Goal: Register for event/course: Sign up to attend an event or enroll in a course

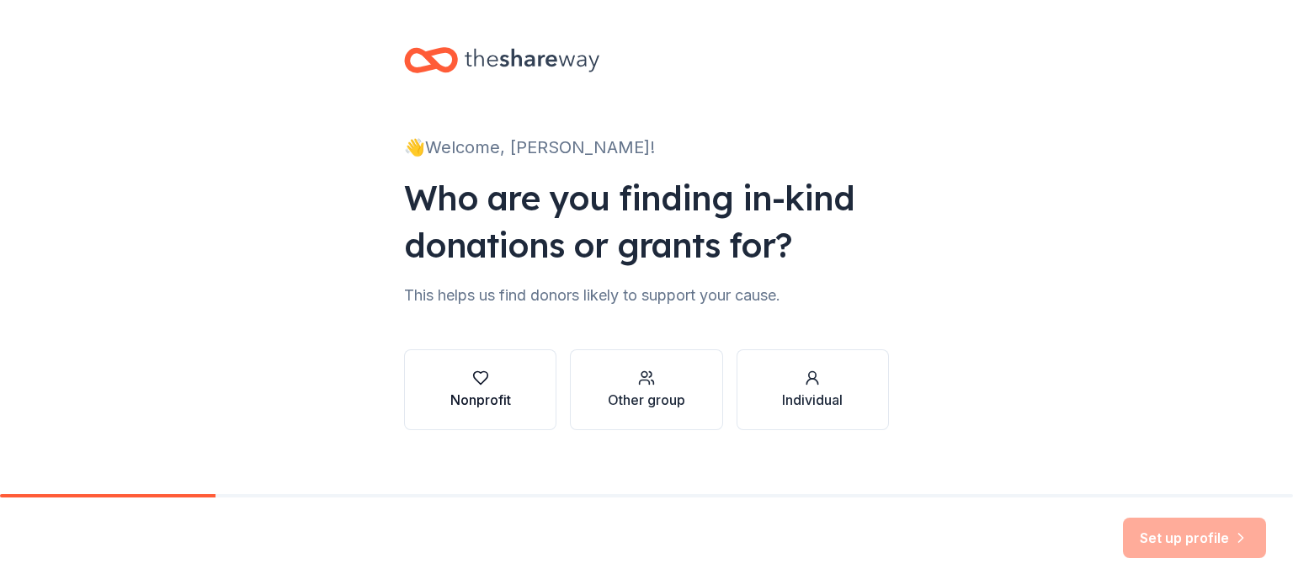
click at [488, 387] on div "Nonprofit" at bounding box center [480, 390] width 61 height 40
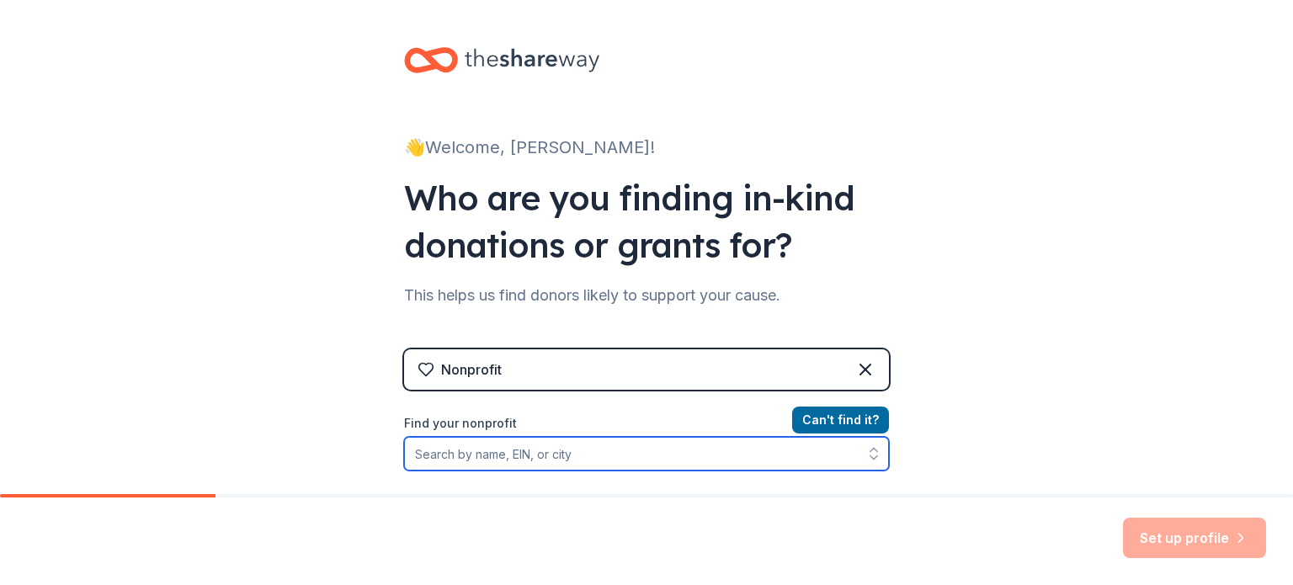
click at [576, 451] on input "Find your nonprofit" at bounding box center [646, 454] width 485 height 34
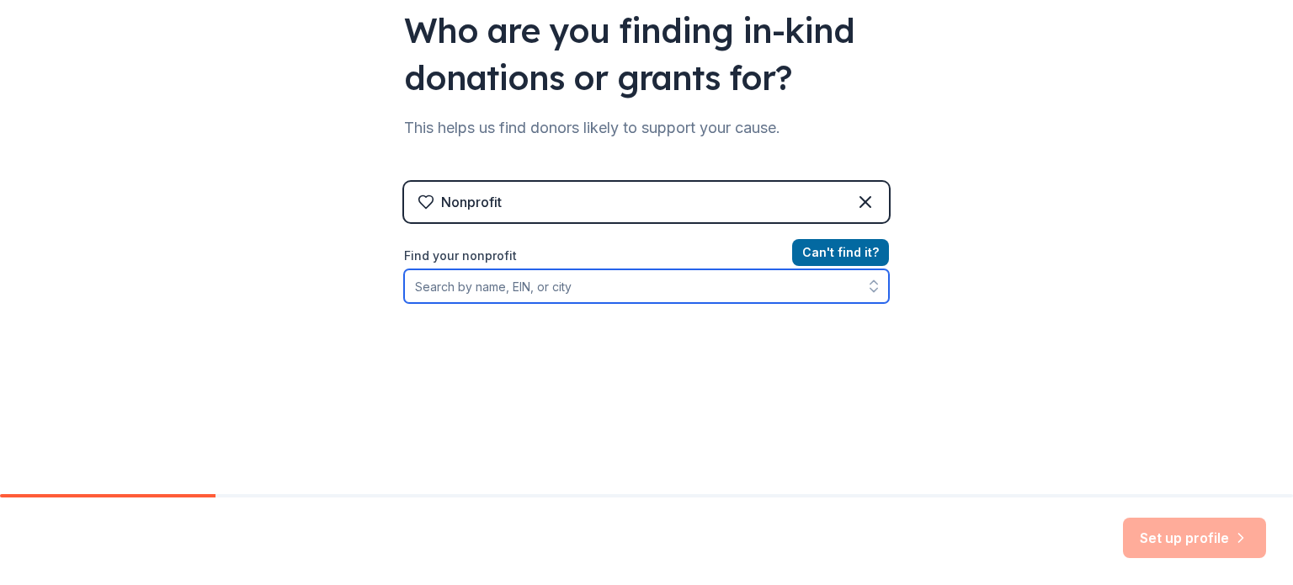
scroll to position [168, 0]
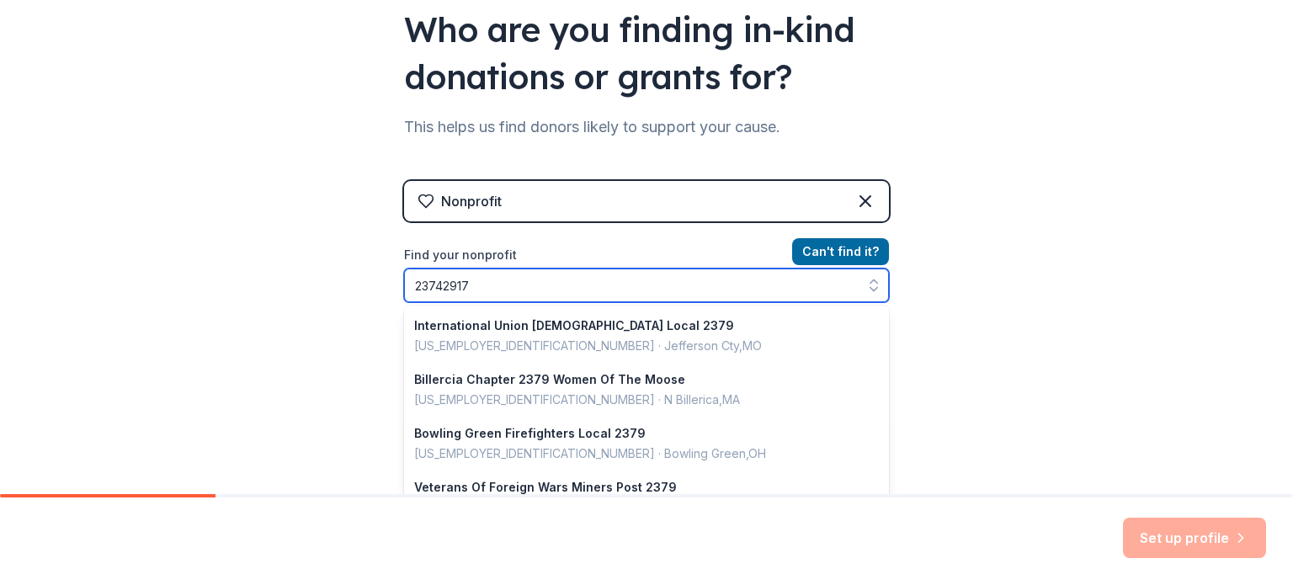
type input "237429170"
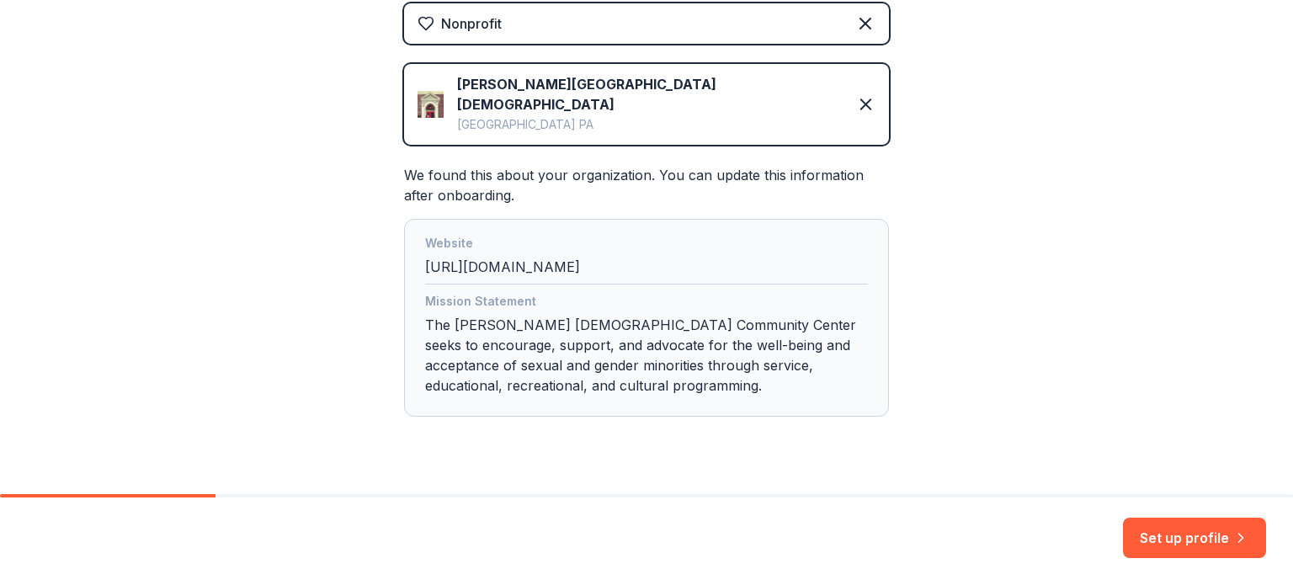
scroll to position [362, 0]
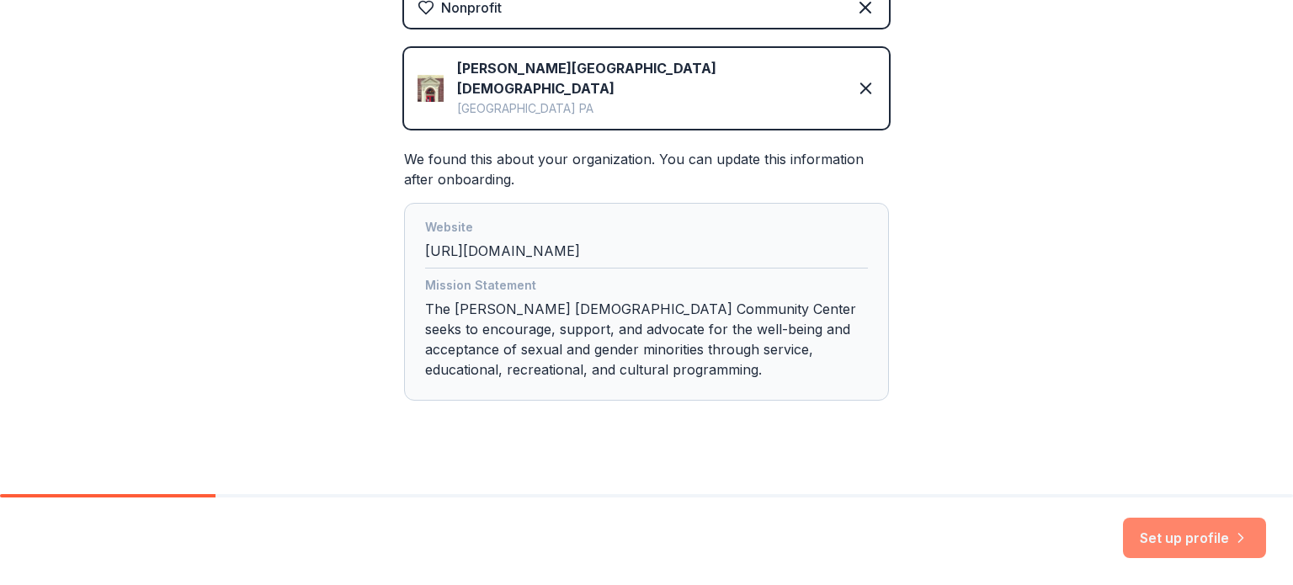
click at [1172, 525] on button "Set up profile" at bounding box center [1194, 538] width 143 height 40
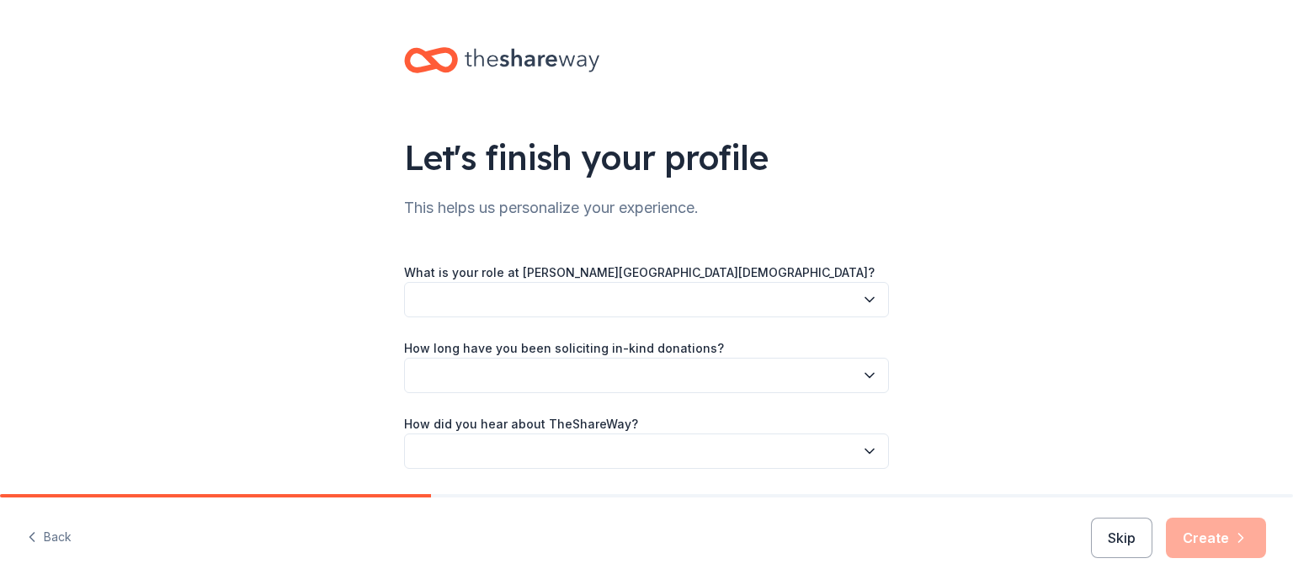
click at [854, 298] on button "button" at bounding box center [646, 299] width 485 height 35
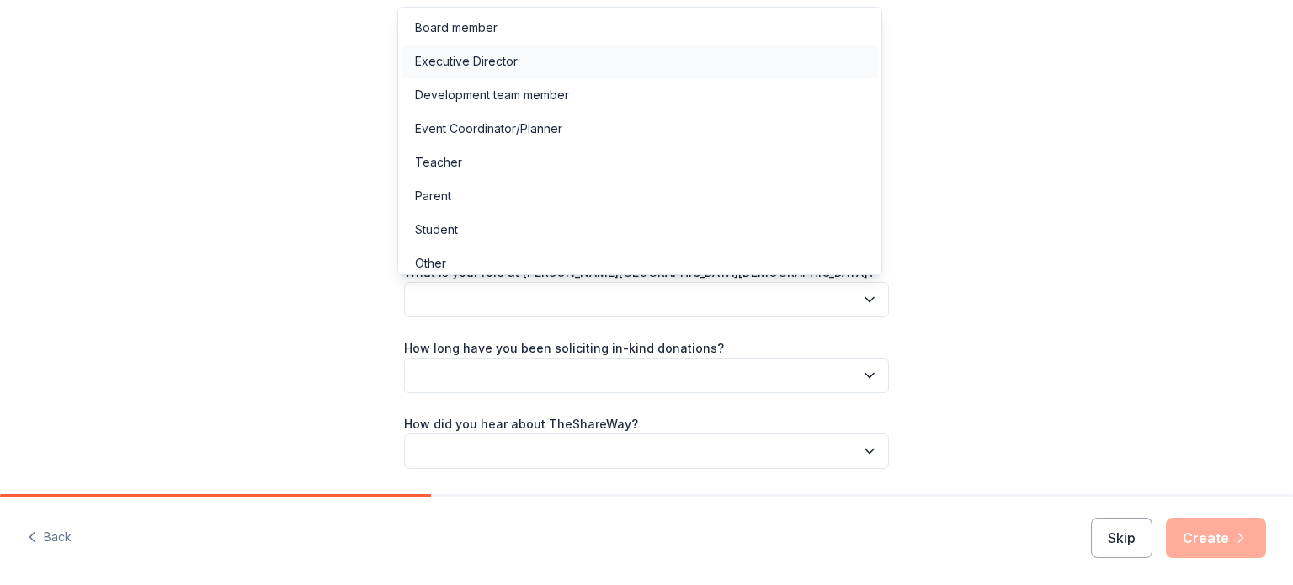
click at [587, 51] on div "Executive Director" at bounding box center [640, 62] width 476 height 34
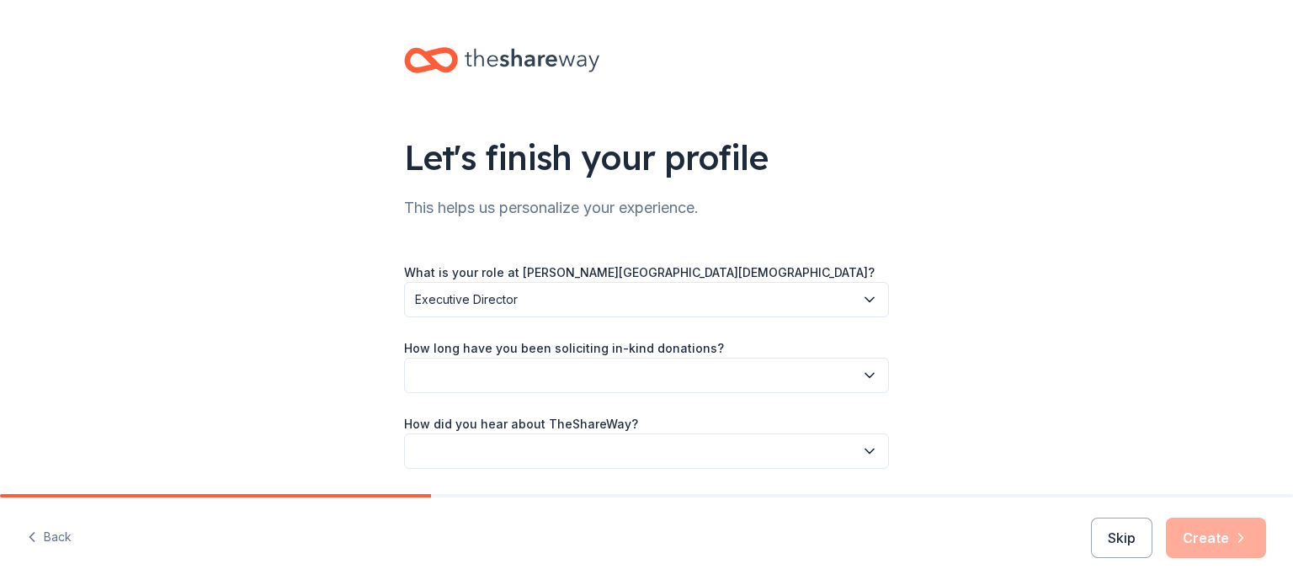
click at [836, 371] on button "button" at bounding box center [646, 375] width 485 height 35
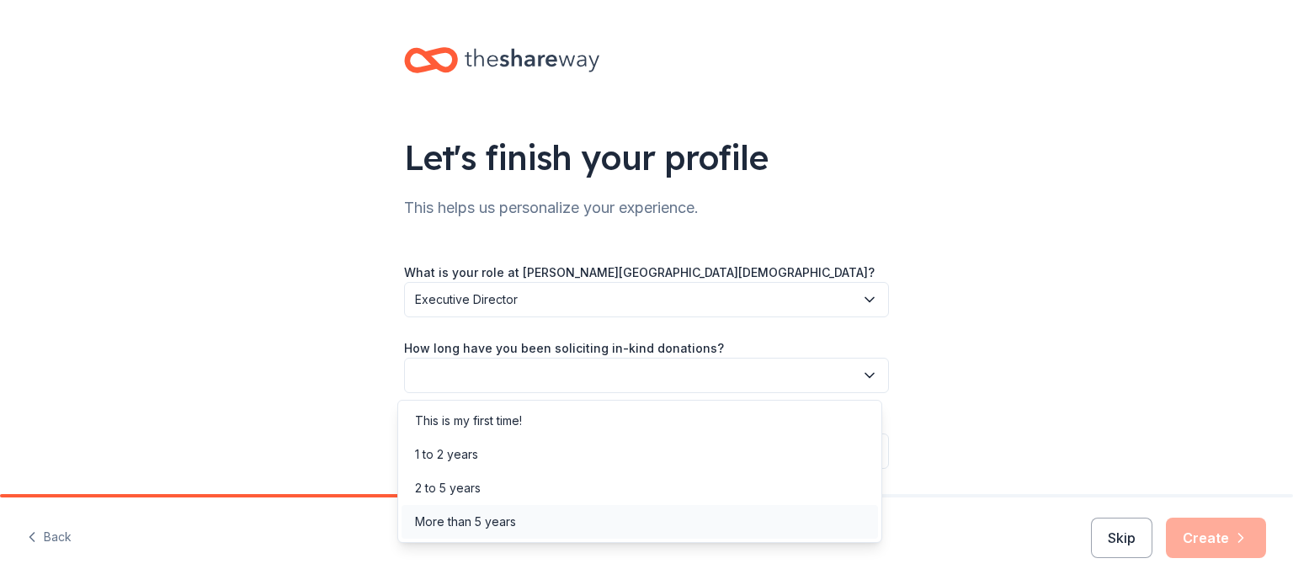
click at [670, 510] on div "More than 5 years" at bounding box center [640, 522] width 476 height 34
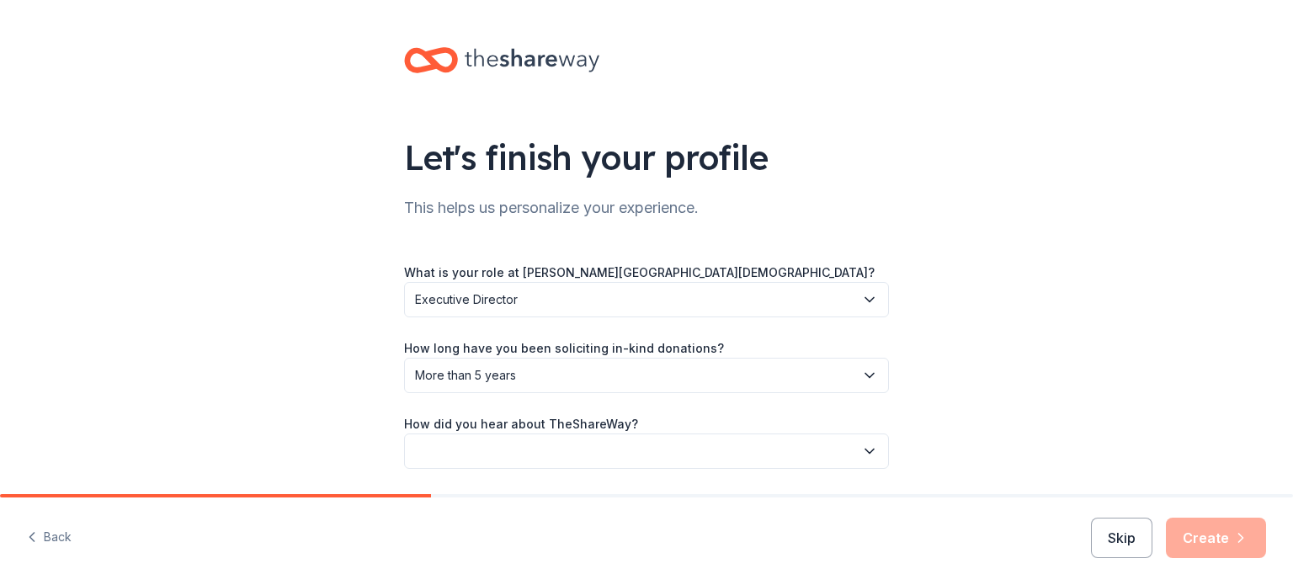
click at [742, 444] on button "button" at bounding box center [646, 451] width 485 height 35
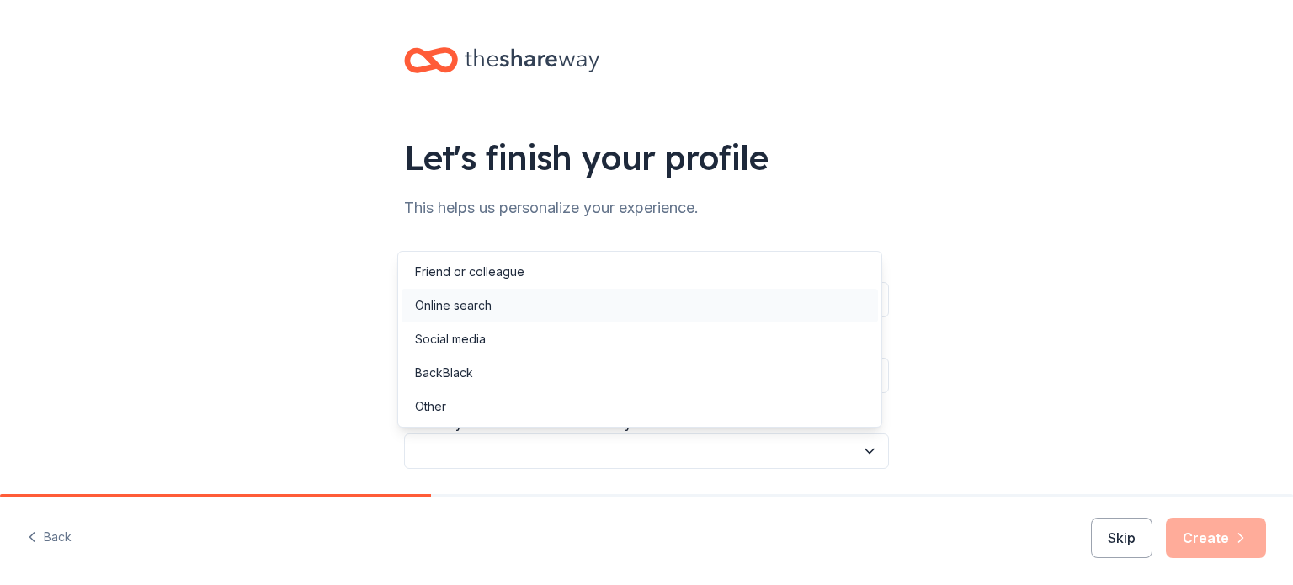
click at [616, 299] on div "Online search" at bounding box center [640, 306] width 476 height 34
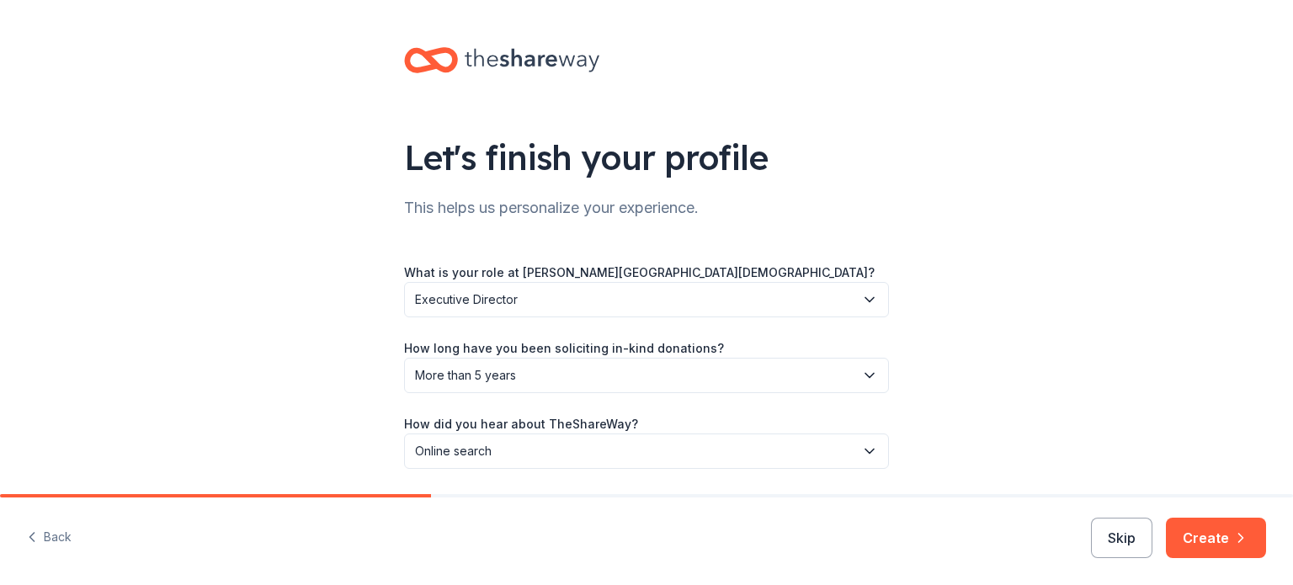
scroll to position [55, 0]
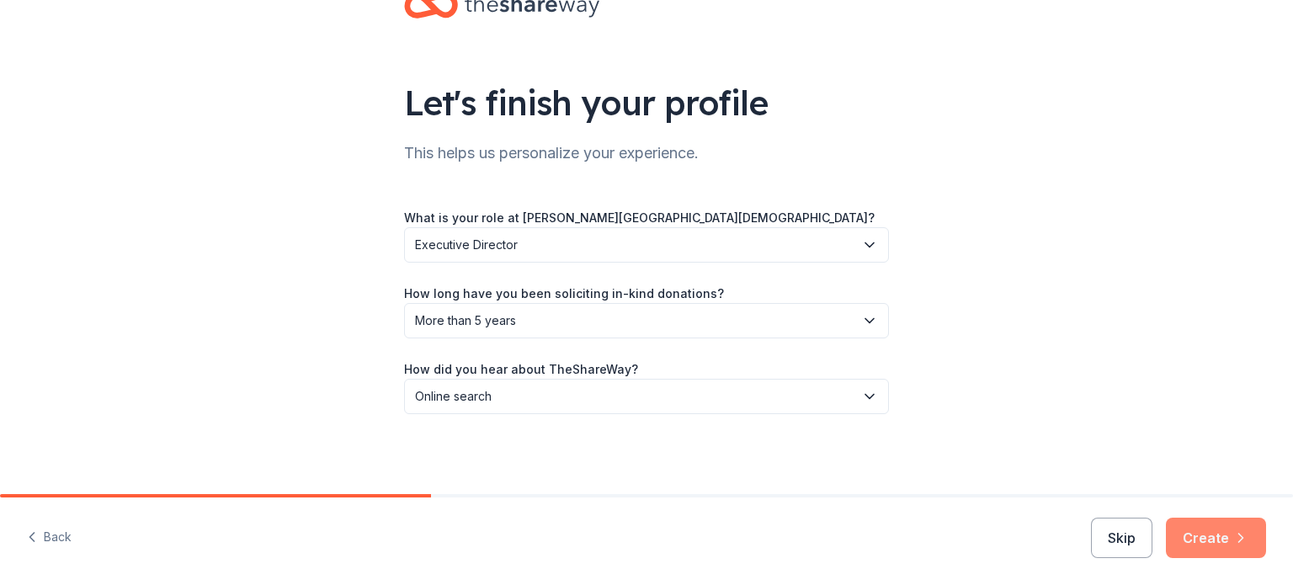
click at [1193, 528] on button "Create" at bounding box center [1216, 538] width 100 height 40
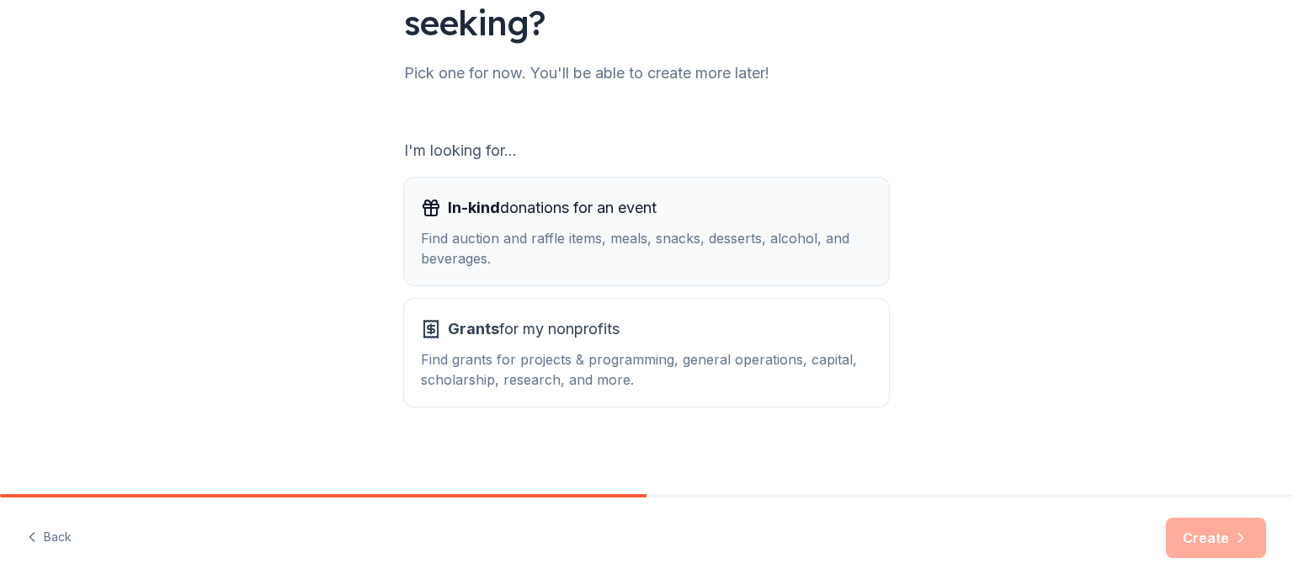
scroll to position [185, 0]
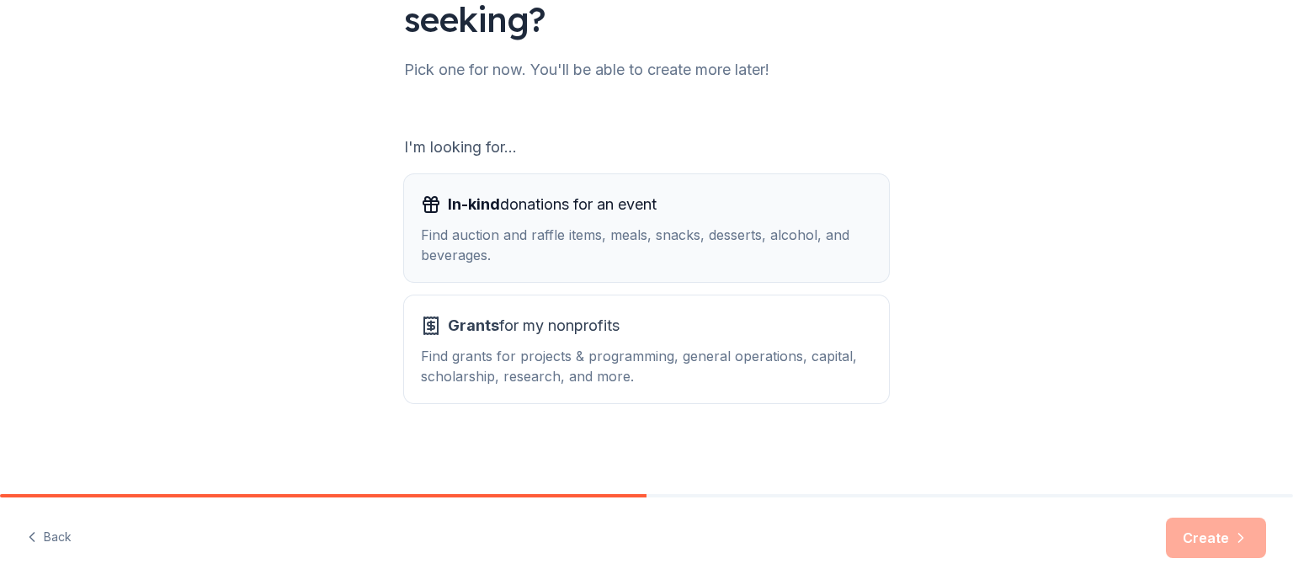
click at [707, 245] on div "Find auction and raffle items, meals, snacks, desserts, alcohol, and beverages." at bounding box center [646, 245] width 451 height 40
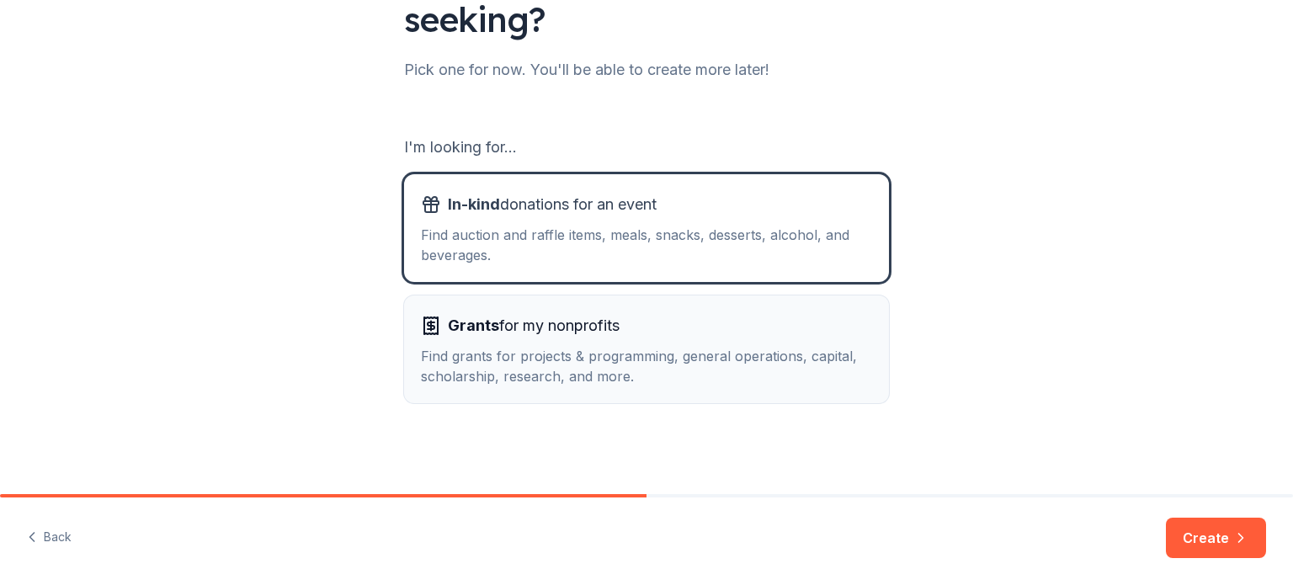
click at [710, 320] on div "Grants for my nonprofits" at bounding box center [646, 325] width 451 height 27
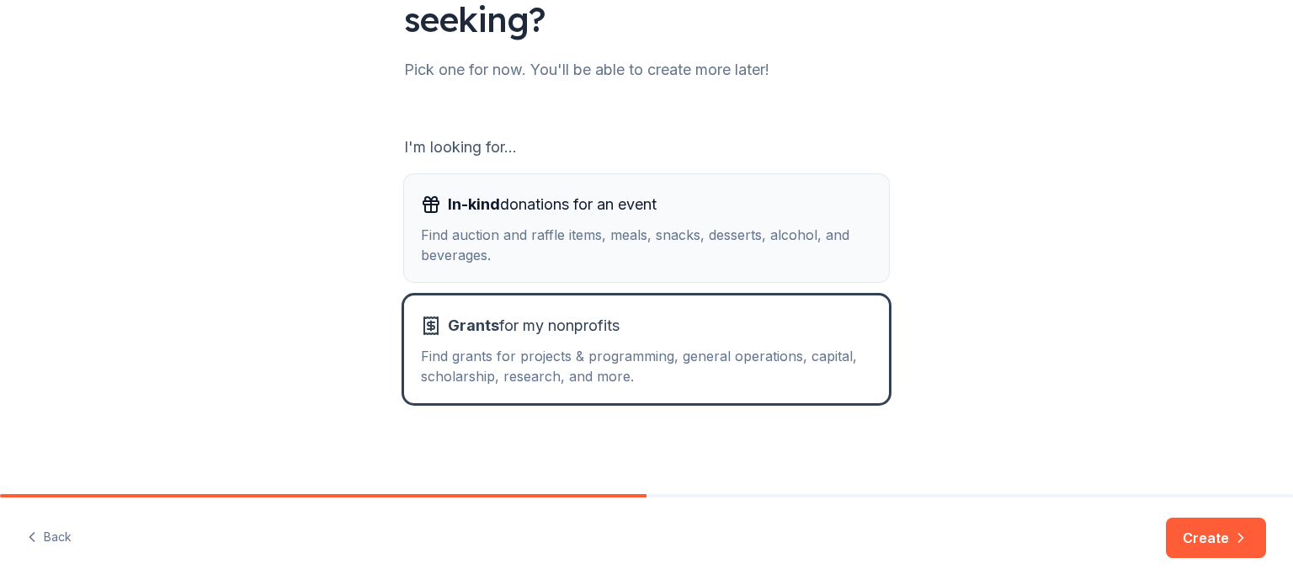
click at [717, 221] on div "In-kind donations for an event Find auction and raffle items, meals, snacks, de…" at bounding box center [646, 228] width 451 height 74
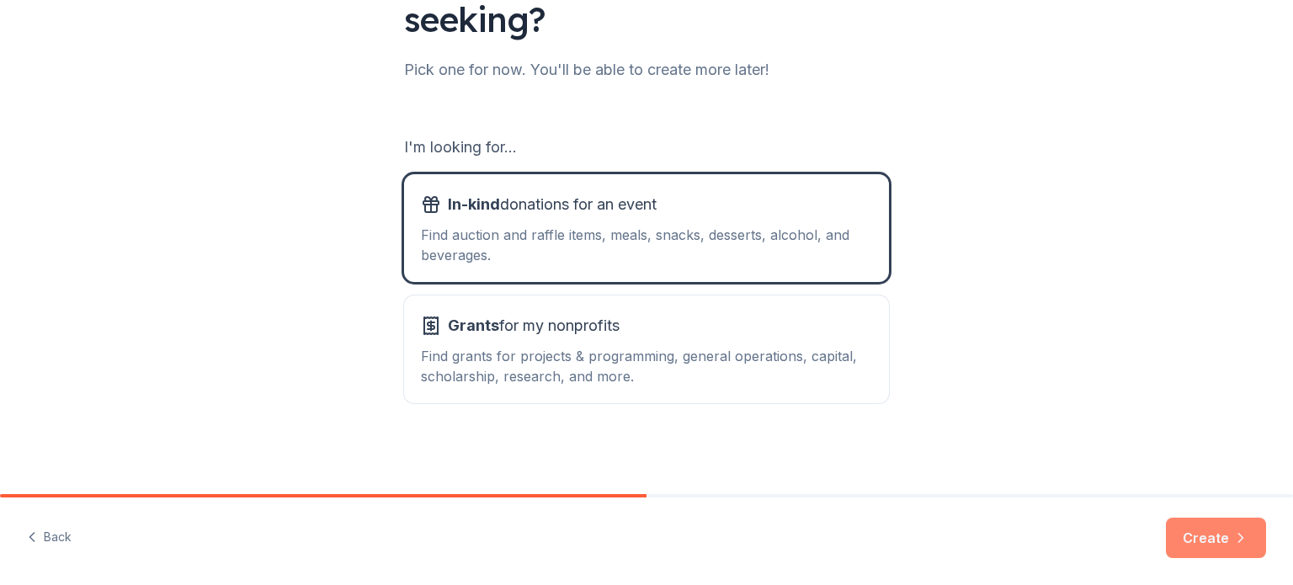
click at [1196, 529] on button "Create" at bounding box center [1216, 538] width 100 height 40
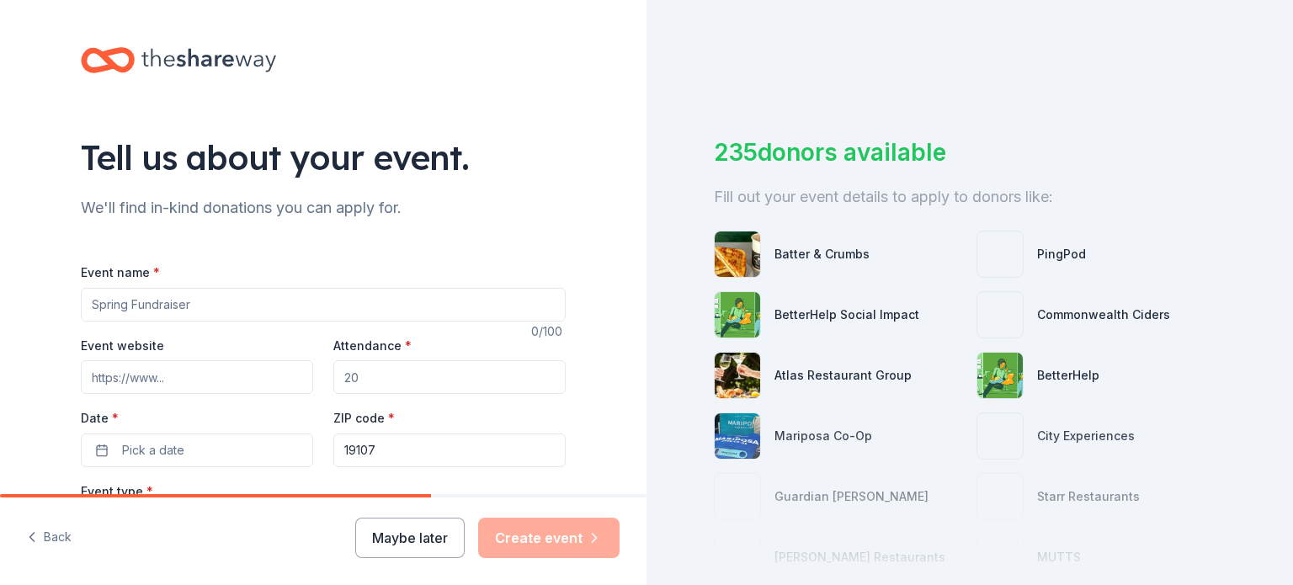
scroll to position [84, 0]
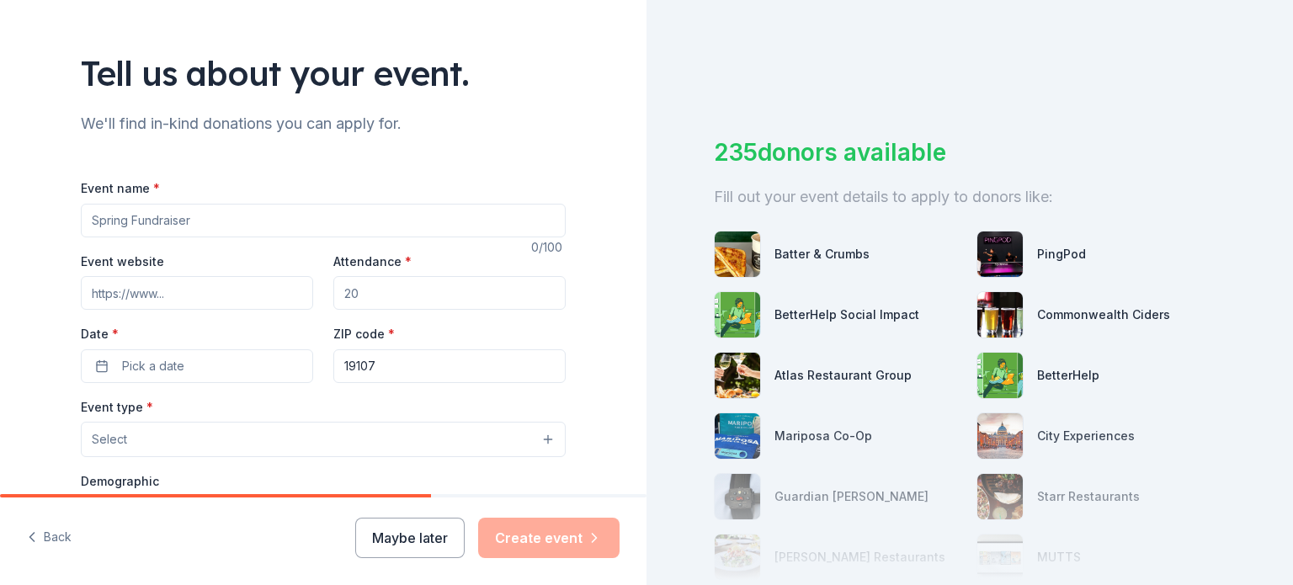
click at [254, 221] on input "Event name *" at bounding box center [323, 221] width 485 height 34
type input "Trans Day Of Remembrance"
click at [179, 364] on button "Pick a date" at bounding box center [197, 366] width 232 height 34
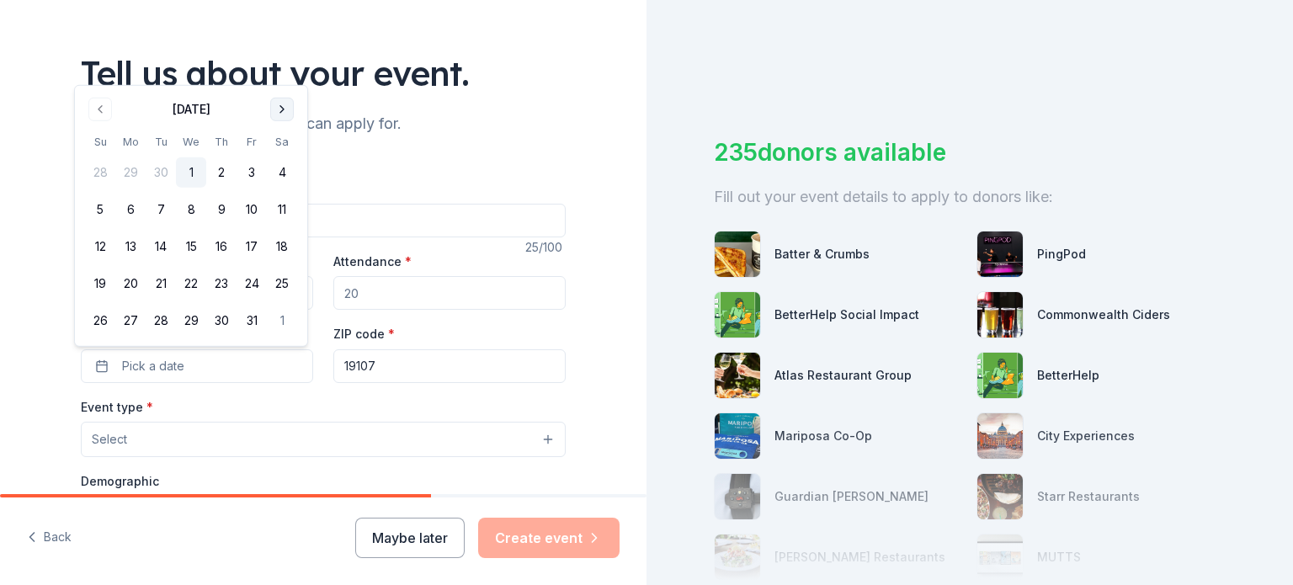
click at [285, 111] on button "Go to next month" at bounding box center [282, 110] width 24 height 24
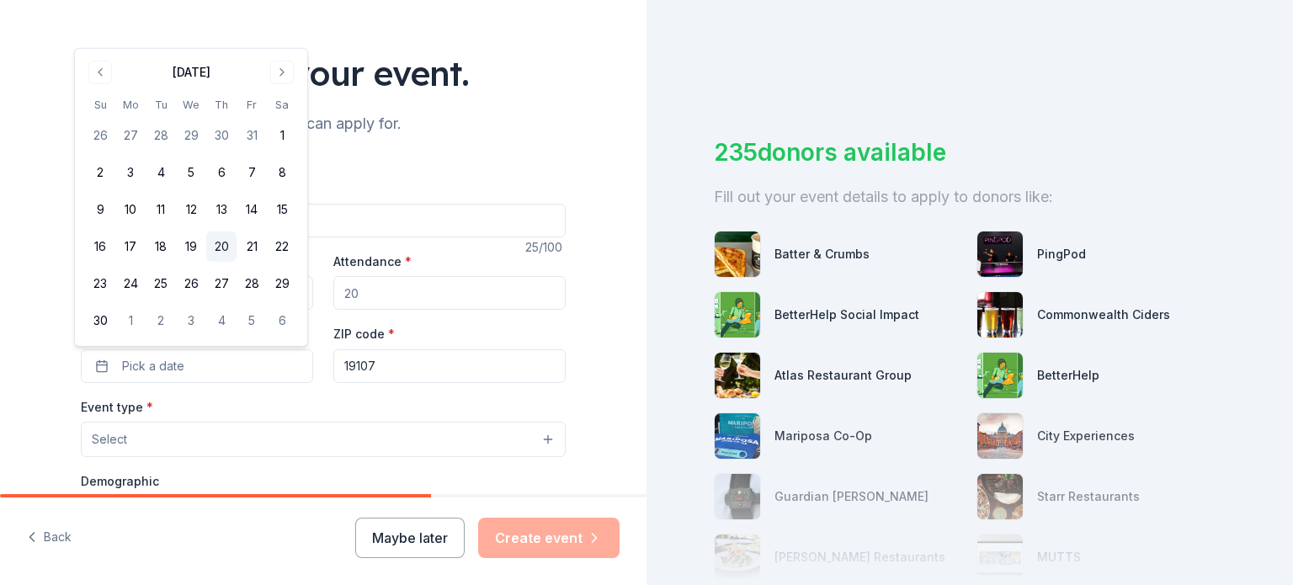
click at [231, 245] on button "20" at bounding box center [221, 246] width 30 height 30
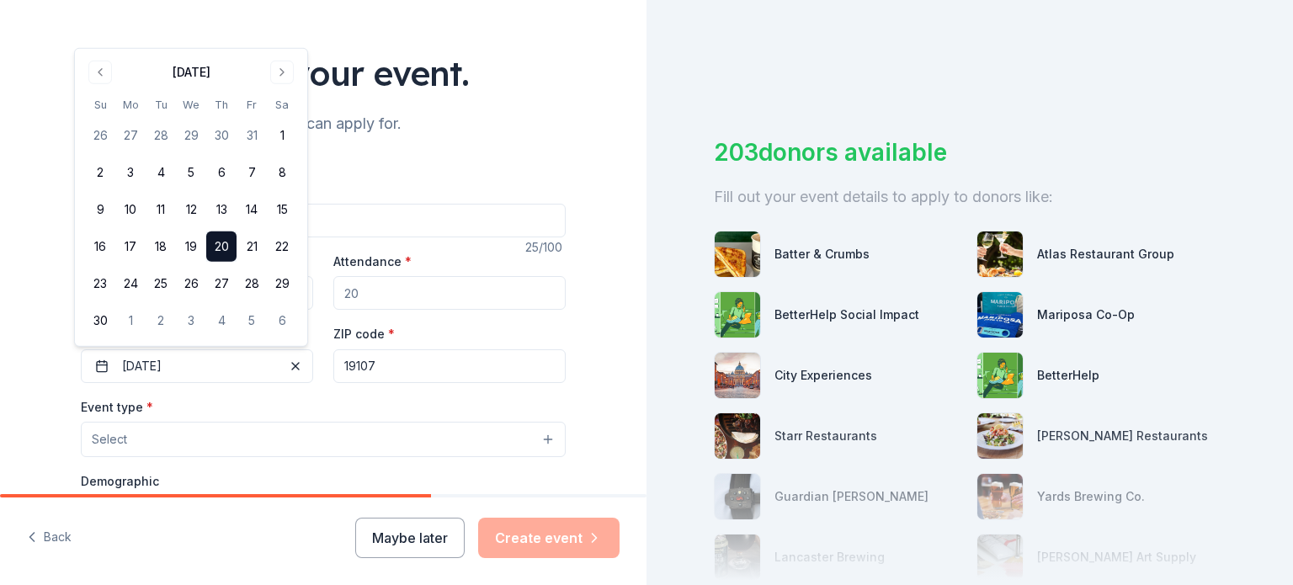
click at [375, 397] on div "Event type * Select" at bounding box center [323, 426] width 485 height 61
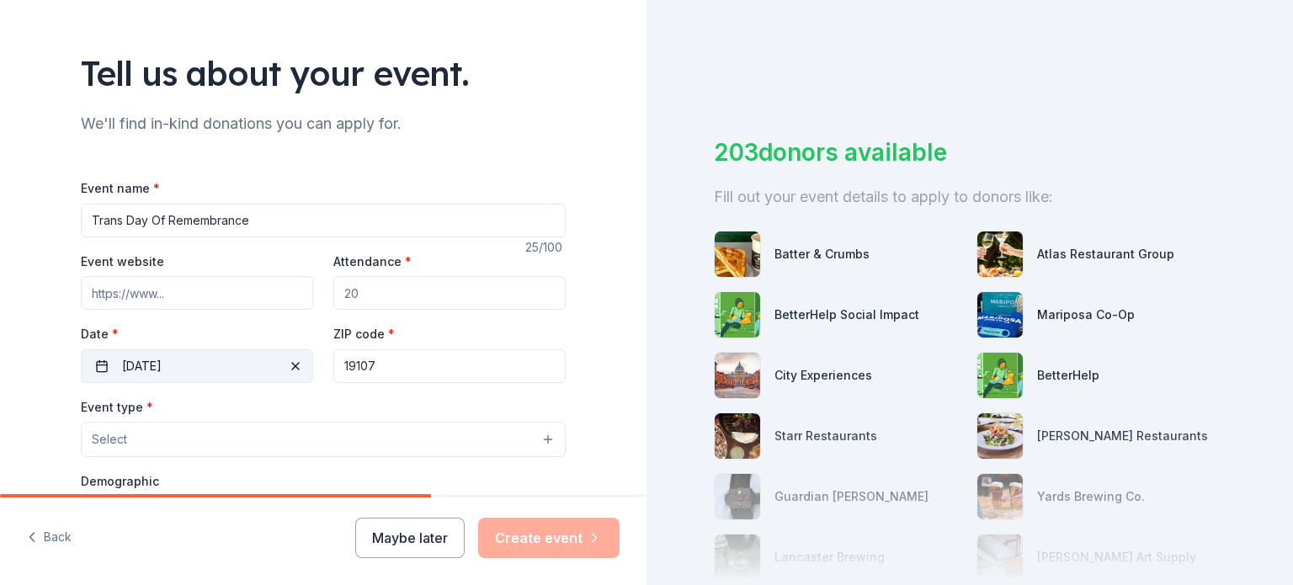
scroll to position [168, 0]
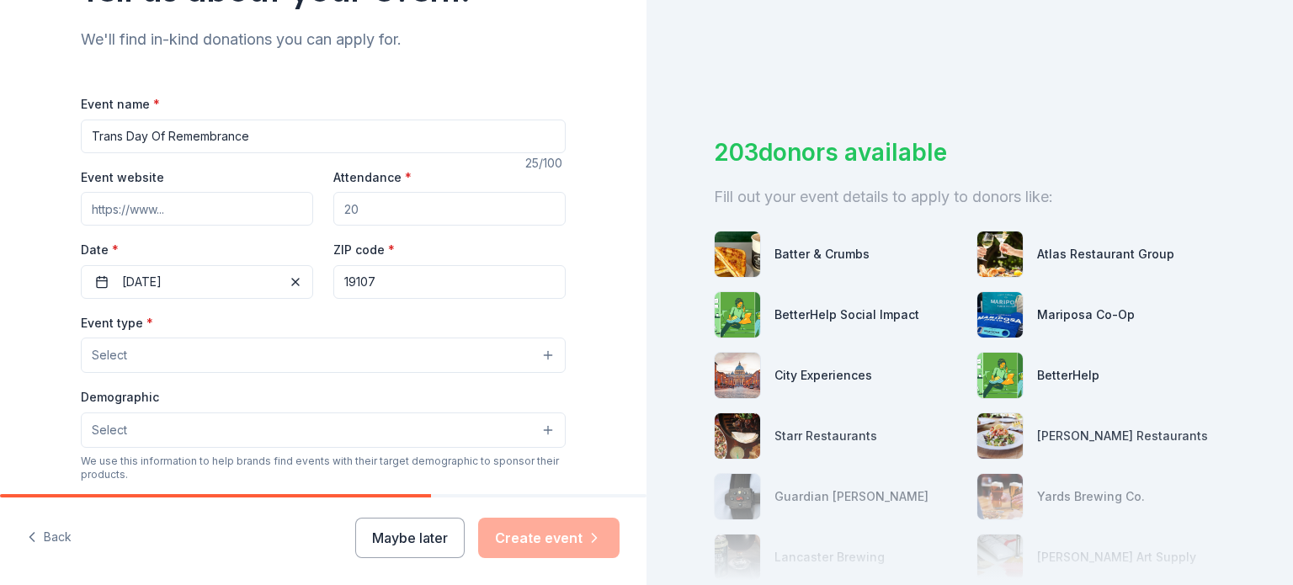
click at [180, 355] on button "Select" at bounding box center [323, 355] width 485 height 35
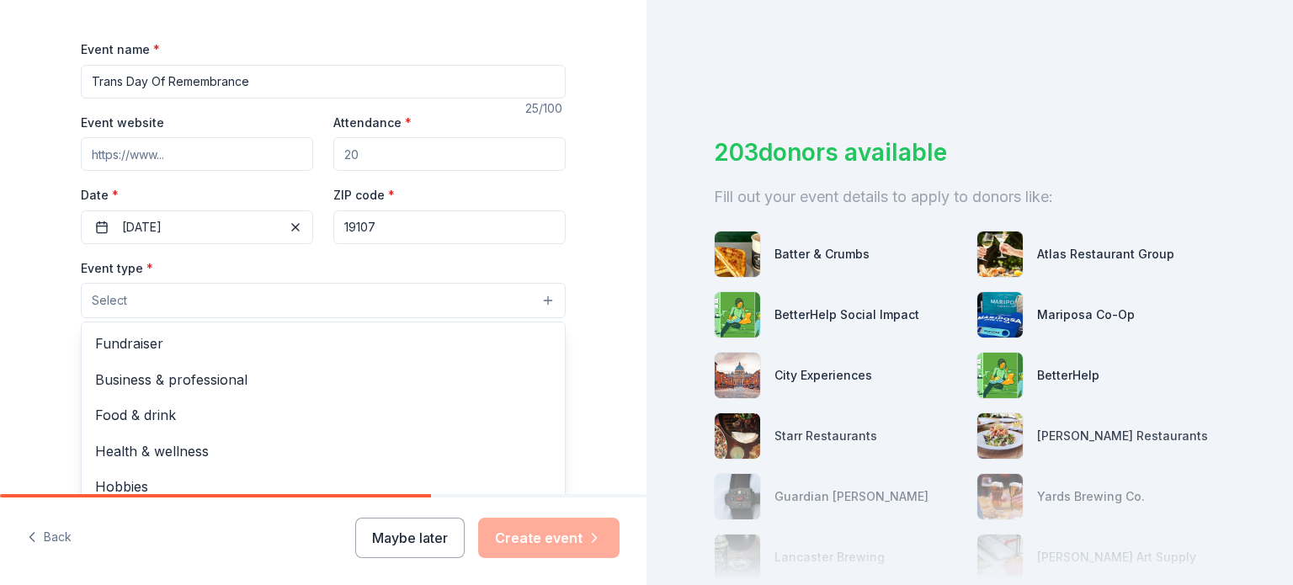
scroll to position [253, 0]
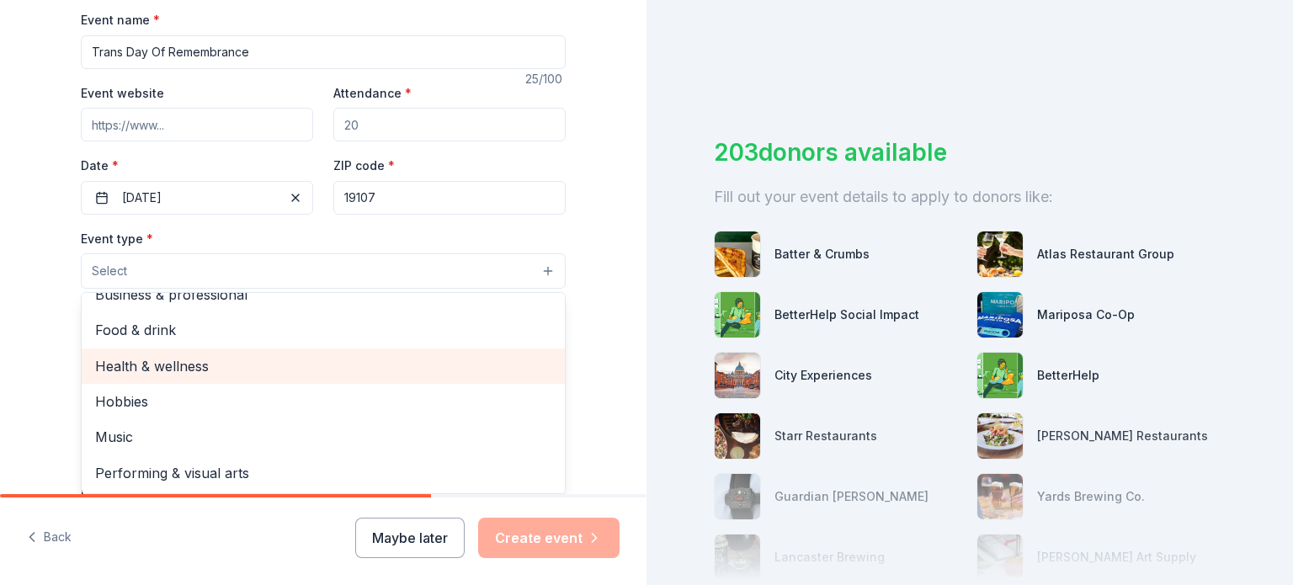
click at [203, 365] on span "Health & wellness" at bounding box center [323, 366] width 456 height 22
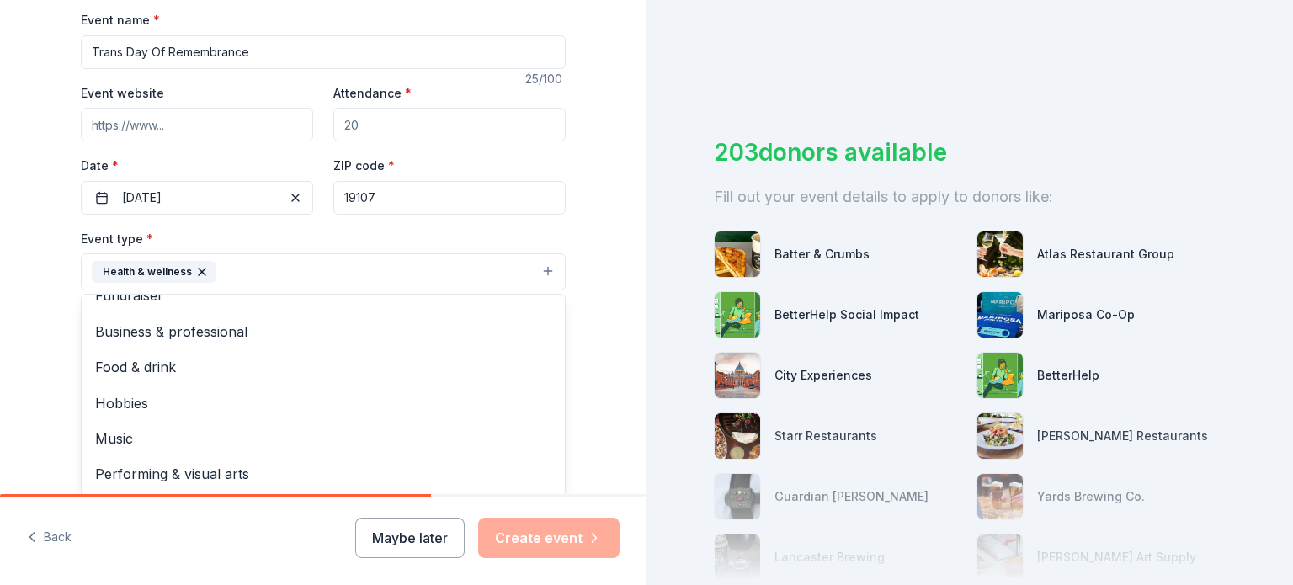
click at [54, 354] on div "Tell us about your event. We'll find in-kind donations you can apply for. Event…" at bounding box center [323, 308] width 539 height 1122
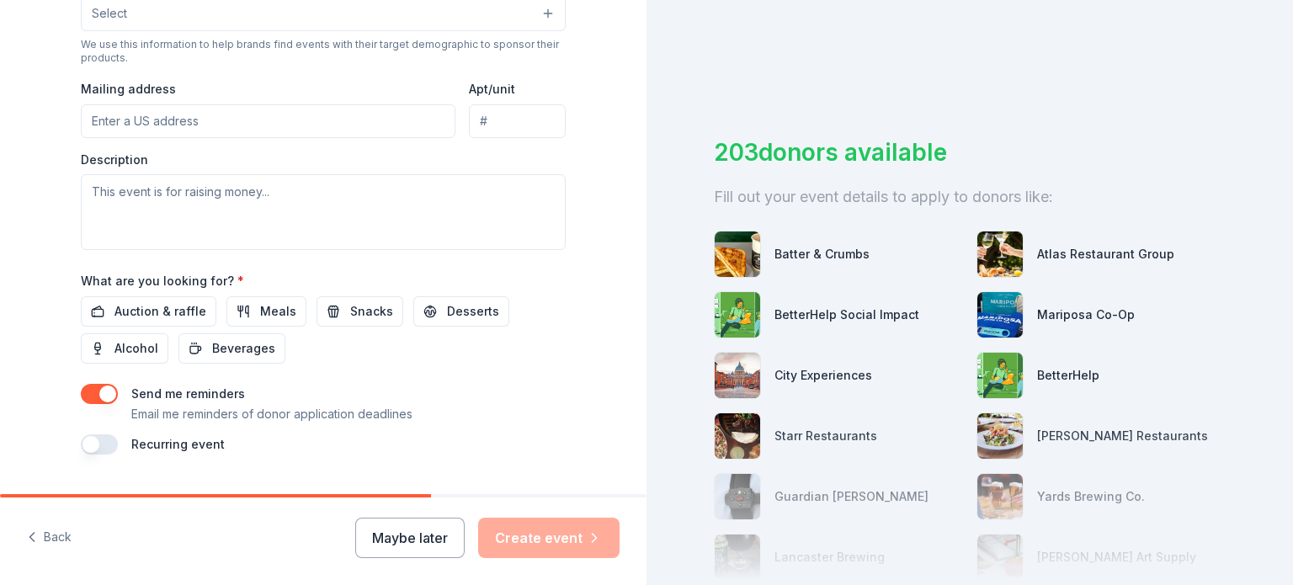
scroll to position [627, 0]
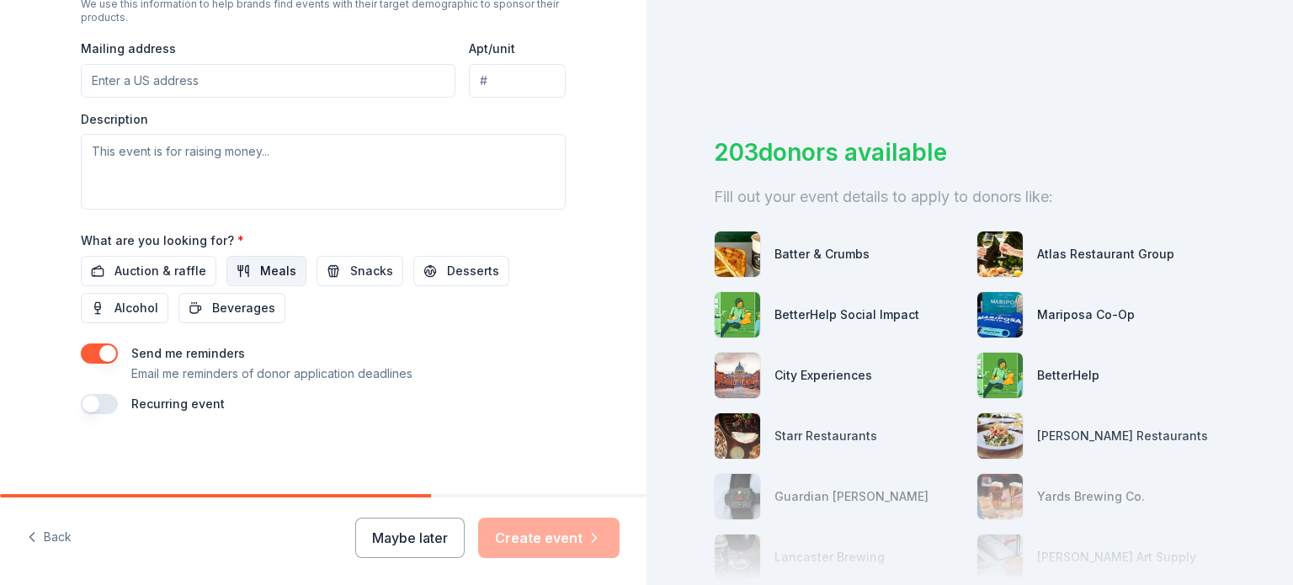
click at [243, 275] on button "Meals" at bounding box center [266, 271] width 80 height 30
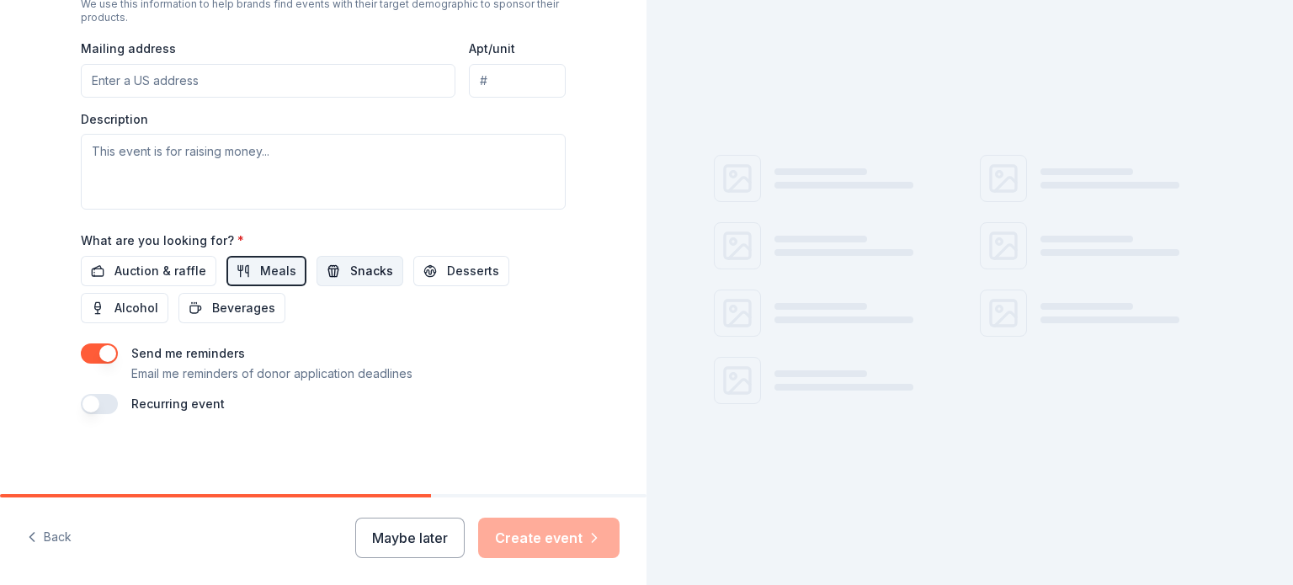
click at [350, 267] on span "Snacks" at bounding box center [371, 271] width 43 height 20
click at [242, 301] on span "Beverages" at bounding box center [243, 308] width 63 height 20
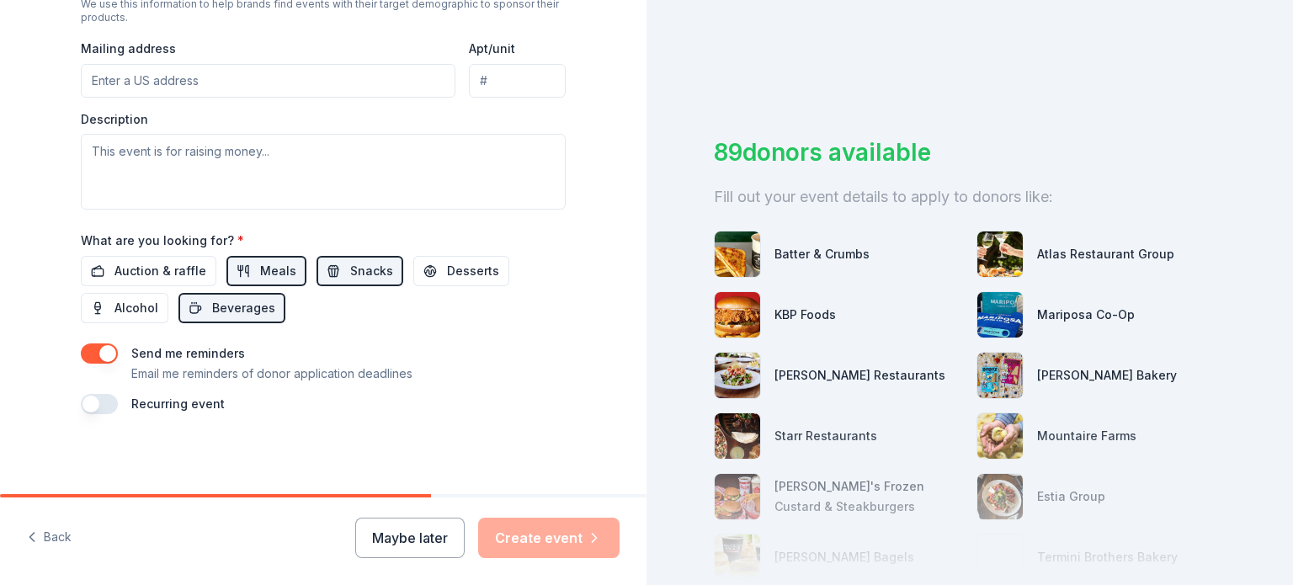
click at [98, 350] on button "button" at bounding box center [99, 353] width 37 height 20
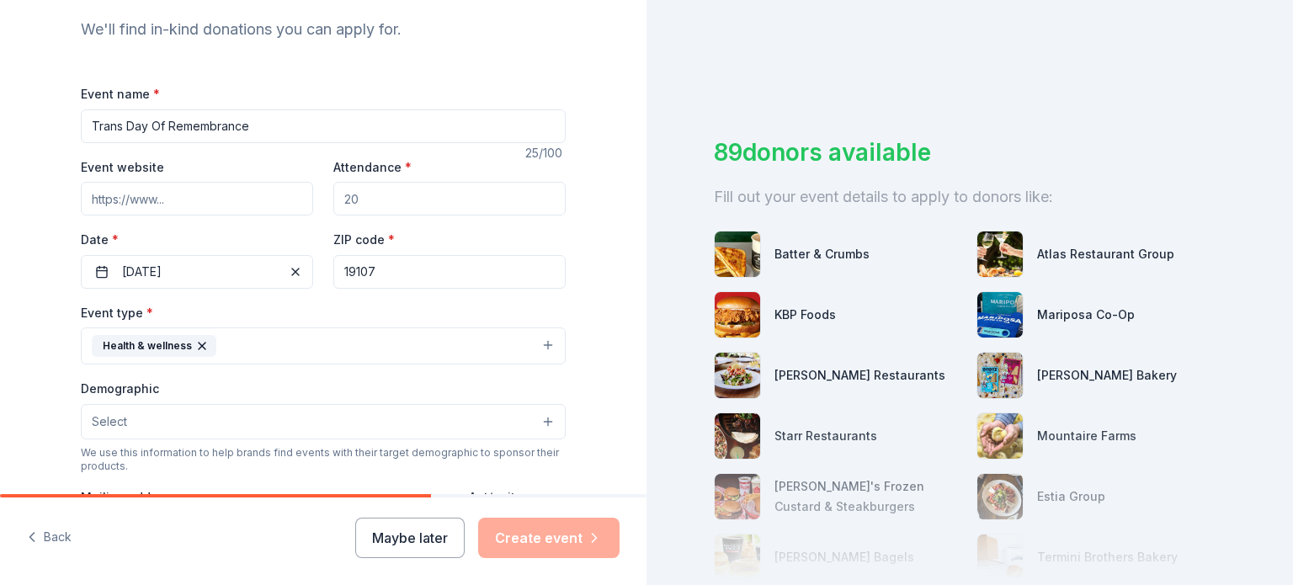
scroll to position [122, 0]
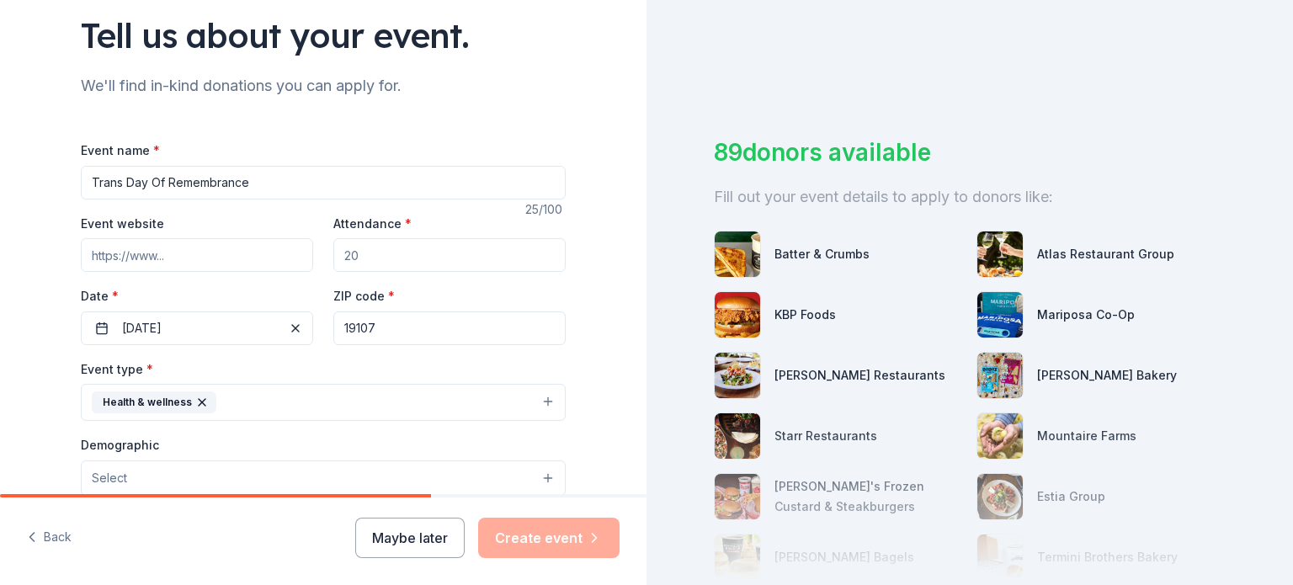
click at [418, 250] on input "Attendance *" at bounding box center [449, 255] width 232 height 34
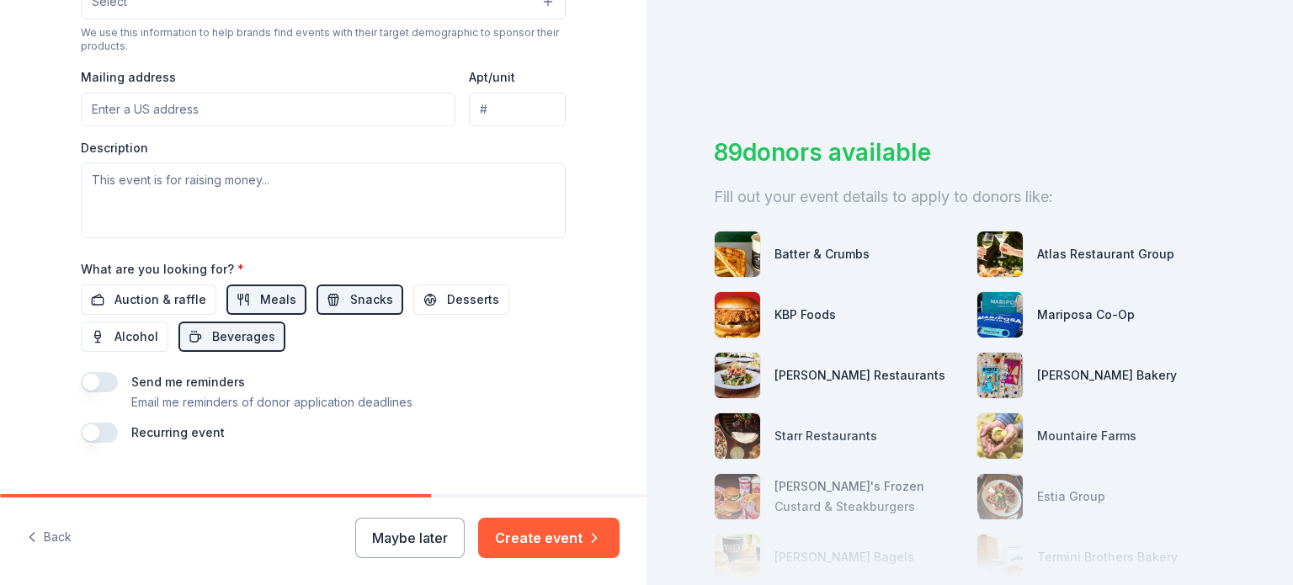
scroll to position [627, 0]
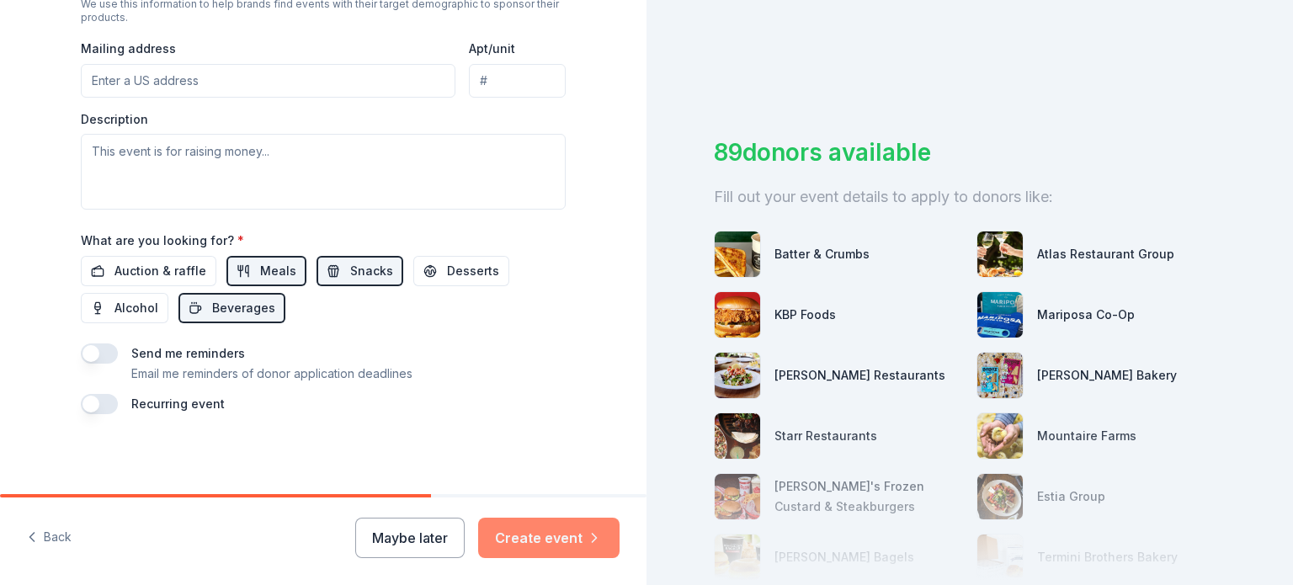
type input "75"
click at [571, 531] on button "Create event" at bounding box center [548, 538] width 141 height 40
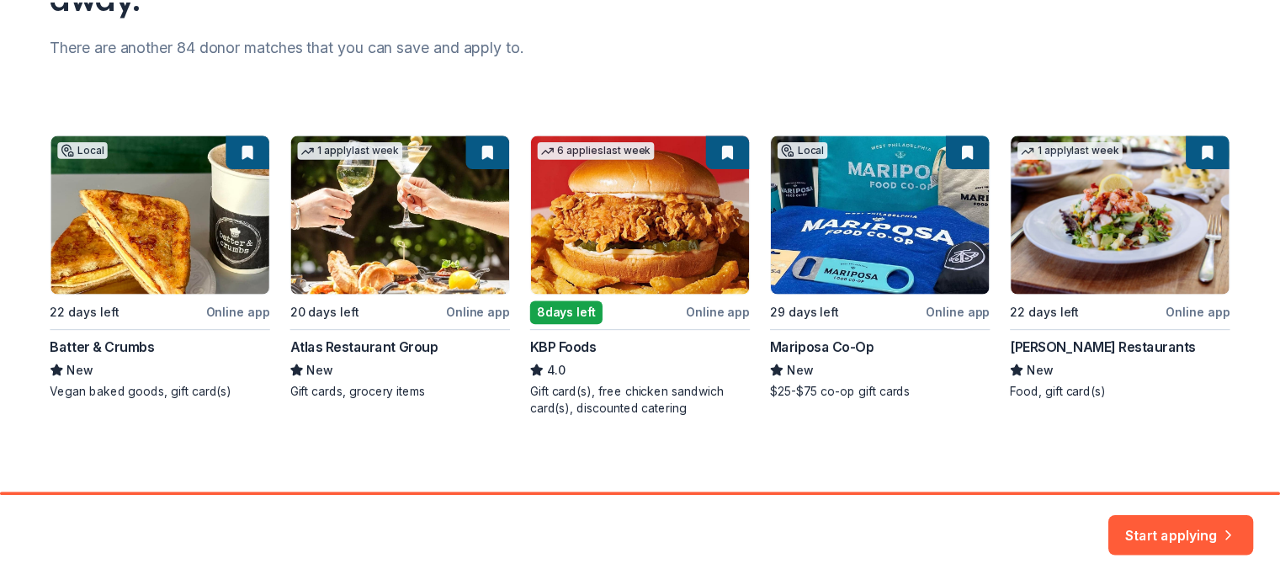
scroll to position [213, 0]
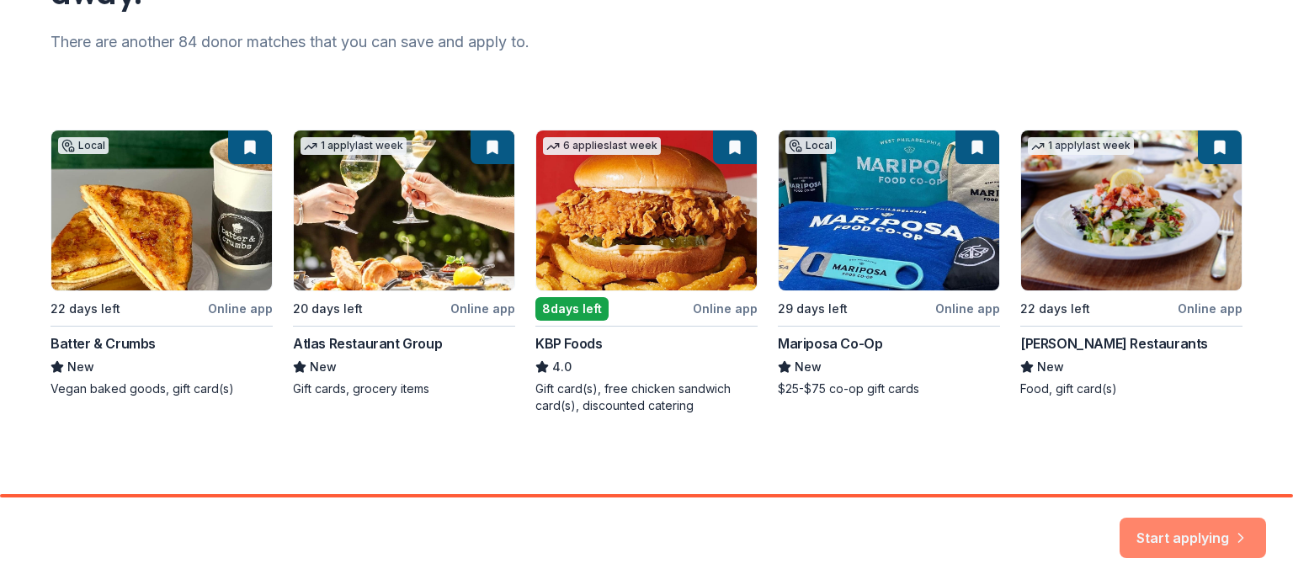
click at [1231, 524] on button "Start applying" at bounding box center [1193, 528] width 146 height 40
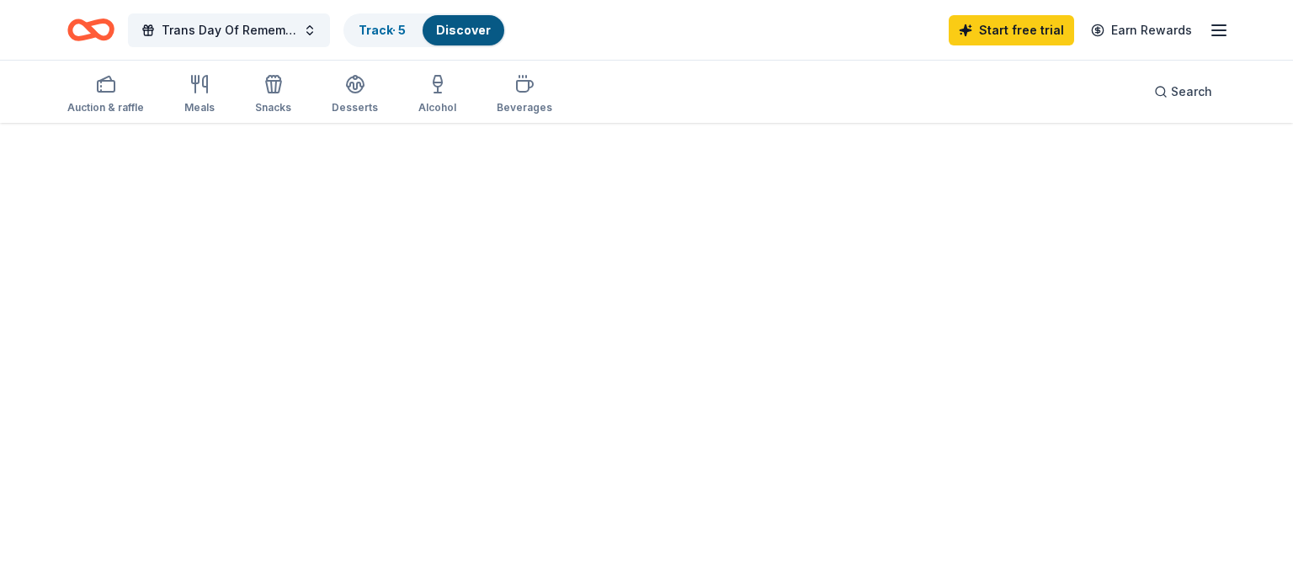
click at [1189, 531] on div at bounding box center [646, 354] width 1293 height 462
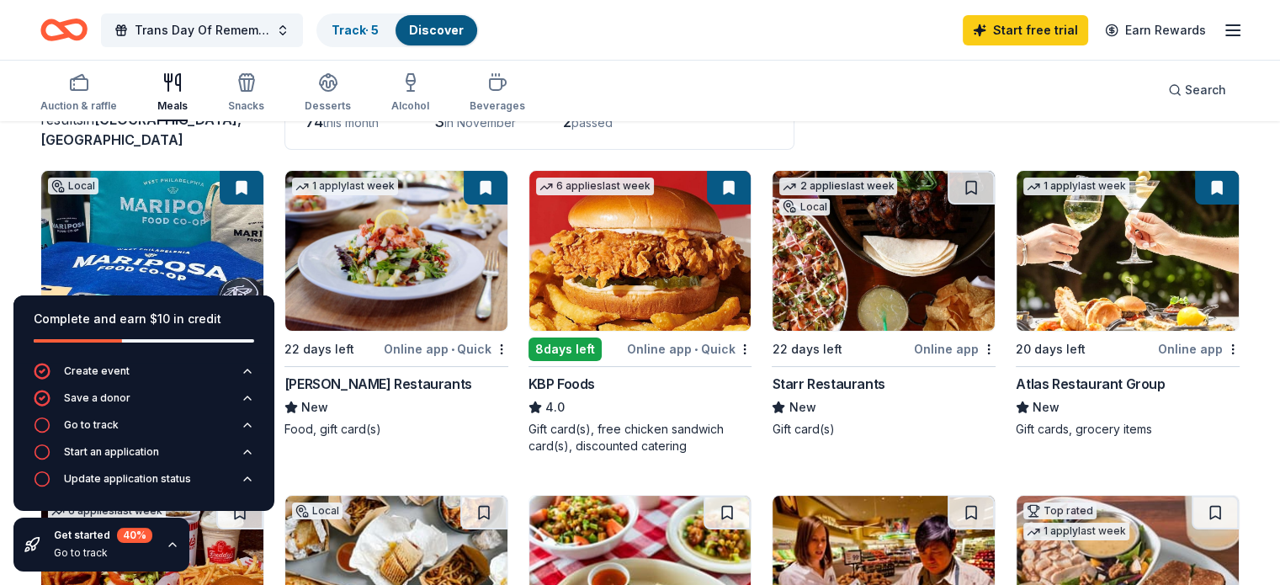
scroll to position [253, 0]
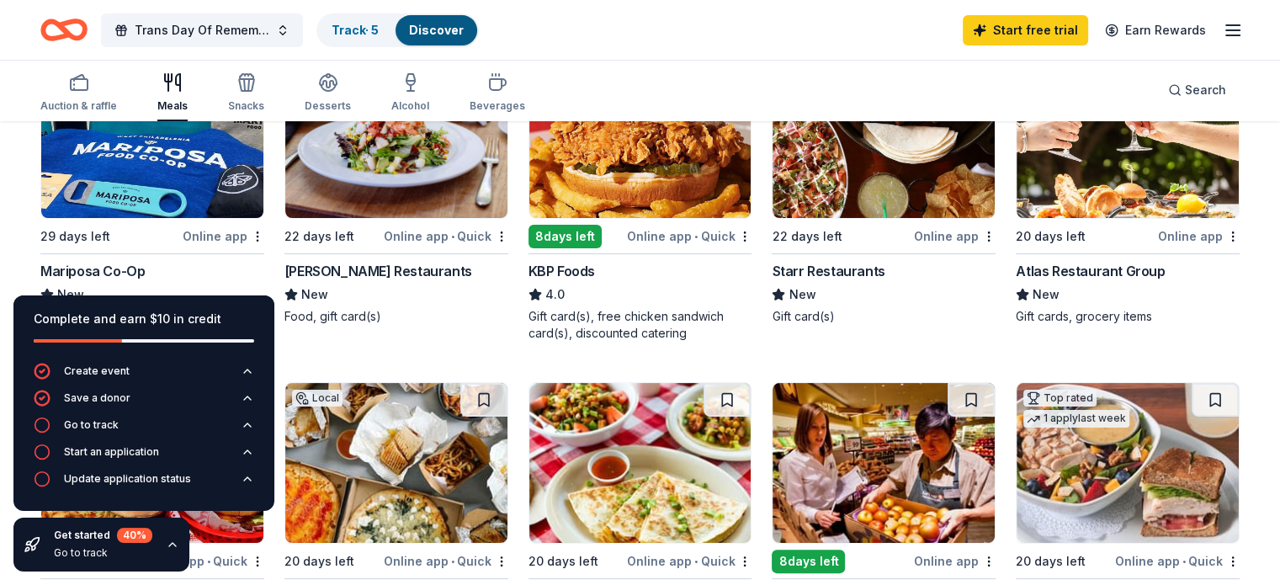
click at [809, 56] on div "Trans Day Of Remembrance Track · 5 Discover Start free trial Earn Rewards" at bounding box center [640, 30] width 1280 height 60
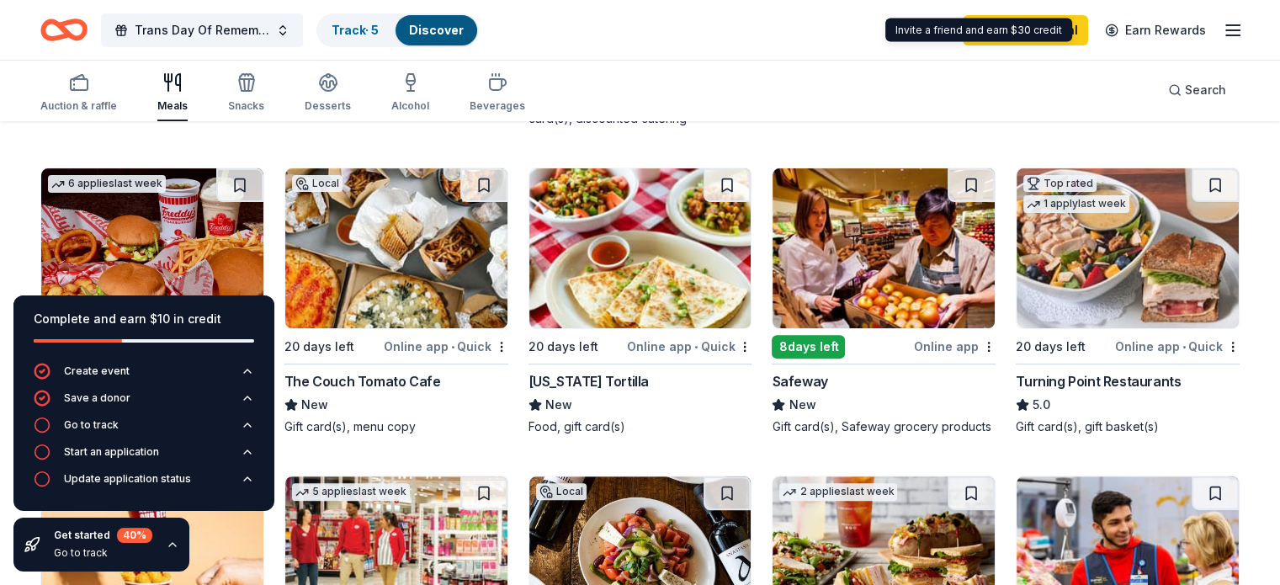
scroll to position [505, 0]
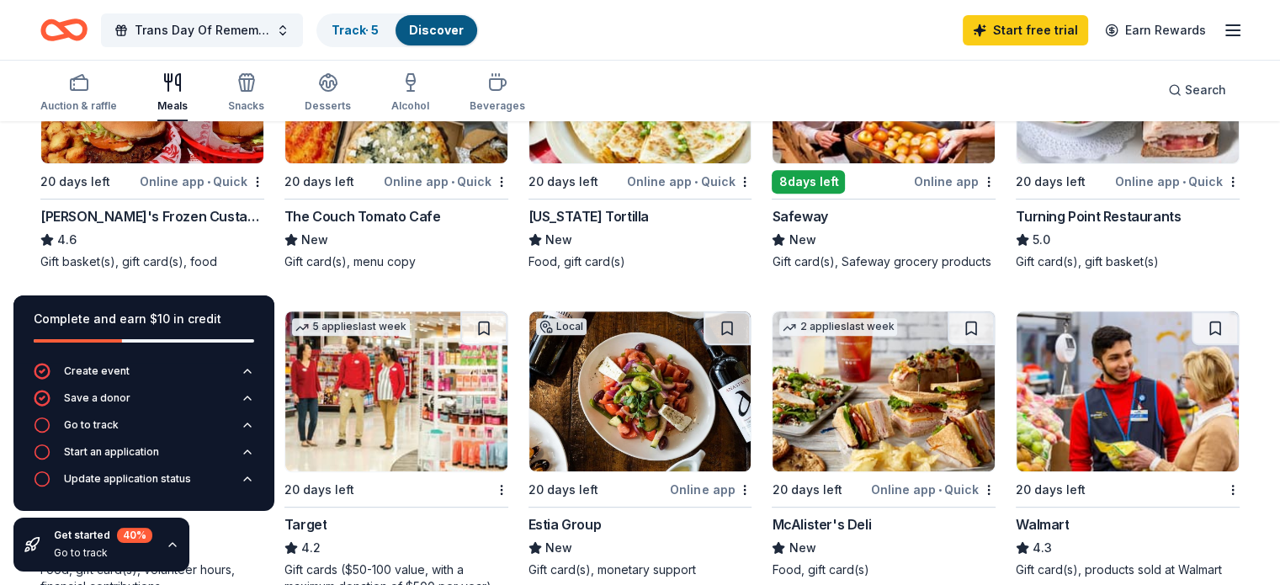
scroll to position [673, 0]
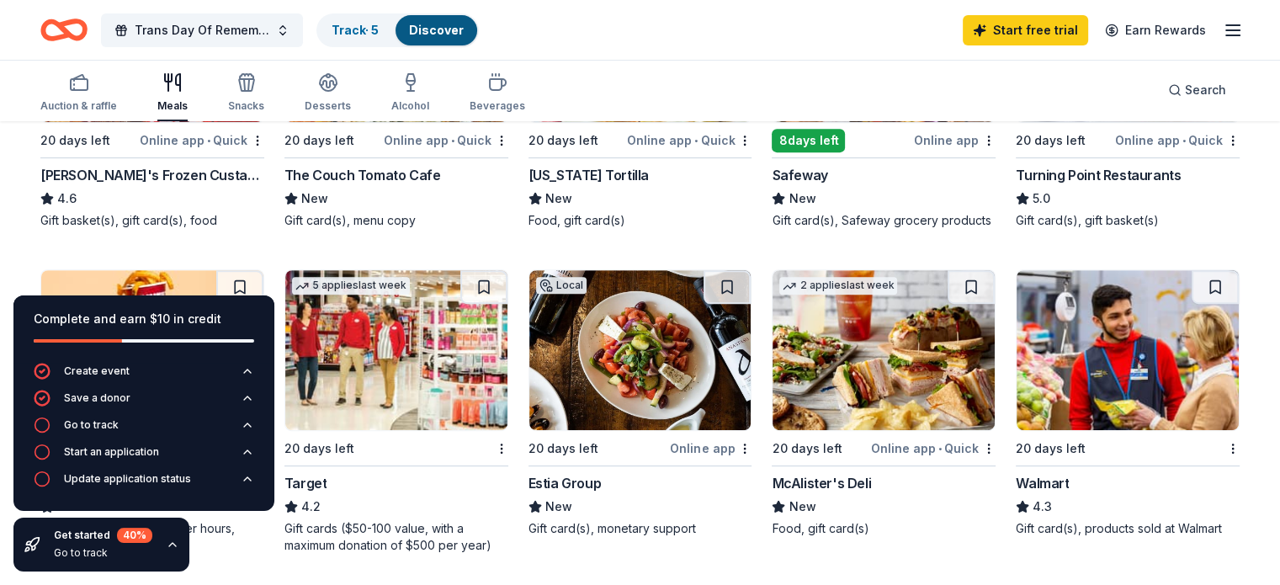
click at [233, 260] on div "Local 29 days left Online app Mariposa Co-Op New $25-$75 co-op gift cards 1 app…" at bounding box center [640, 257] width 1200 height 1242
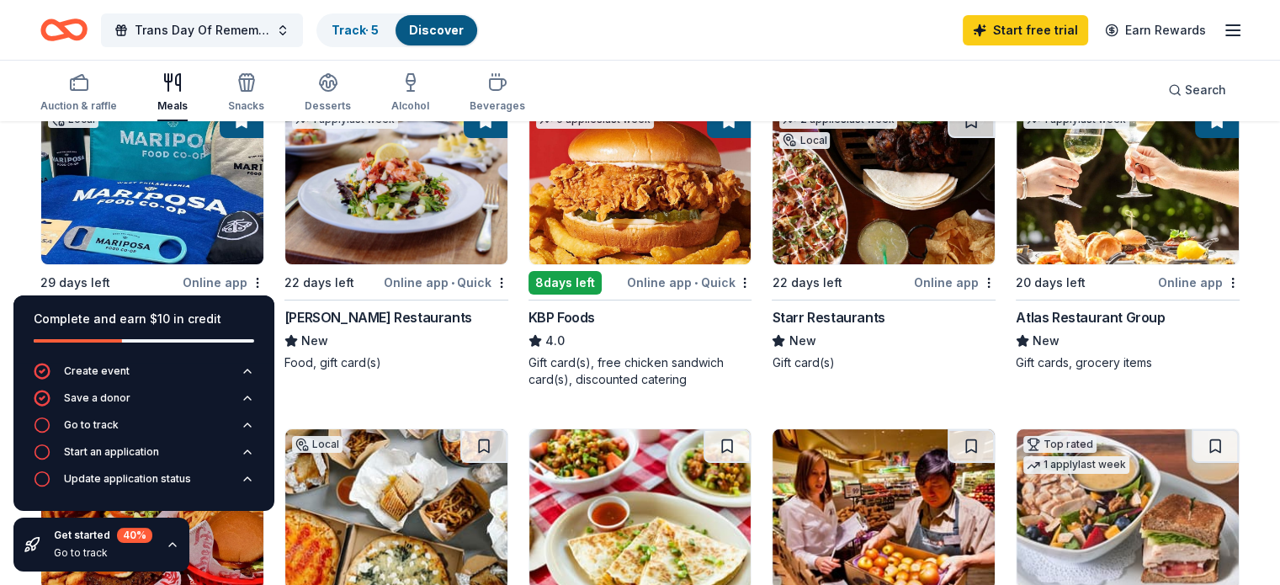
scroll to position [168, 0]
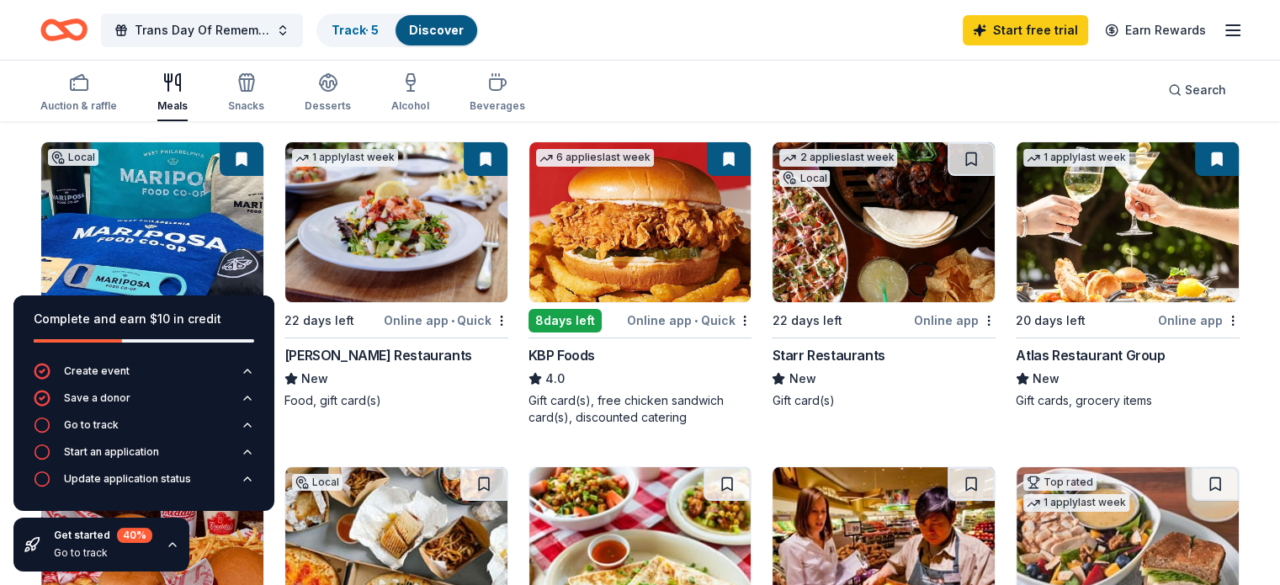
click at [246, 241] on img at bounding box center [152, 222] width 222 height 160
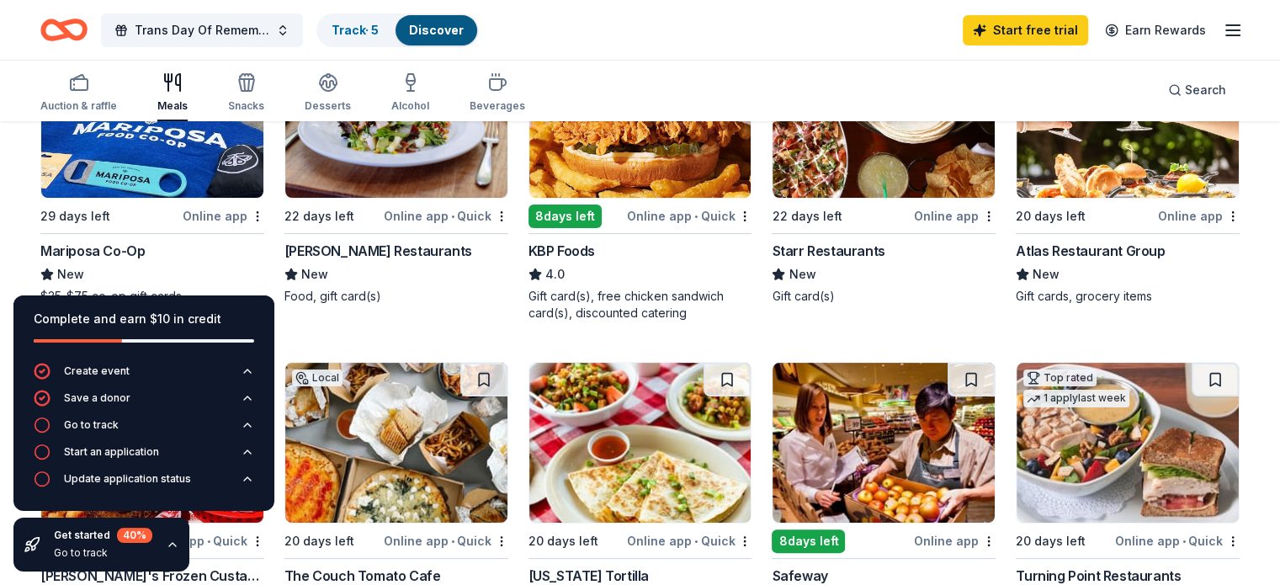
scroll to position [0, 0]
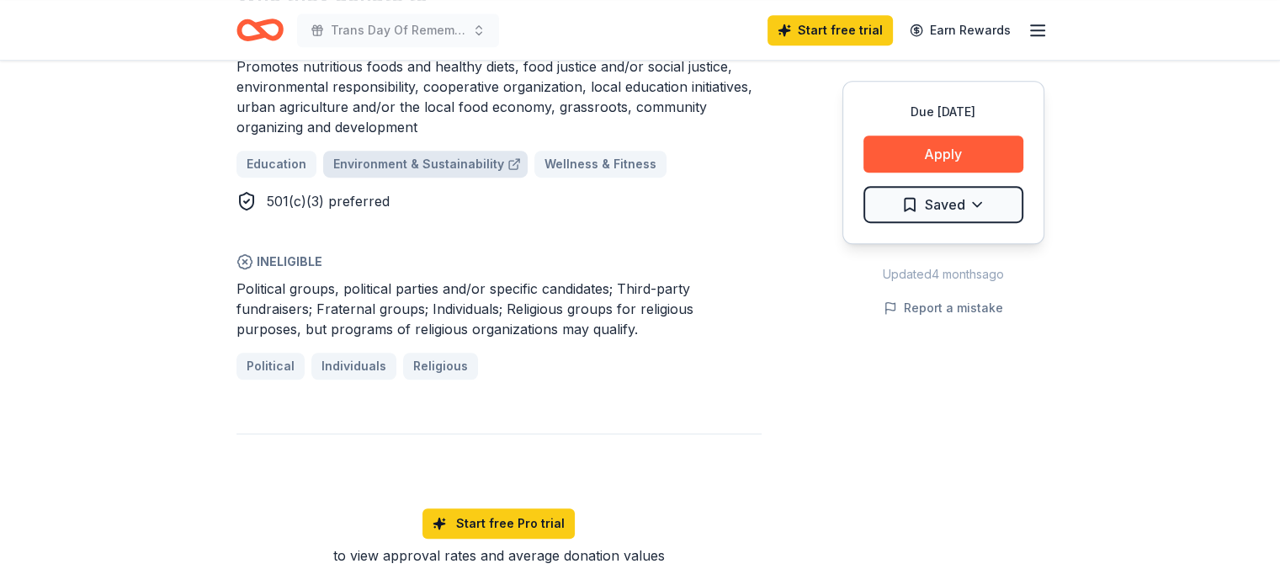
scroll to position [1094, 0]
